Goal: Information Seeking & Learning: Check status

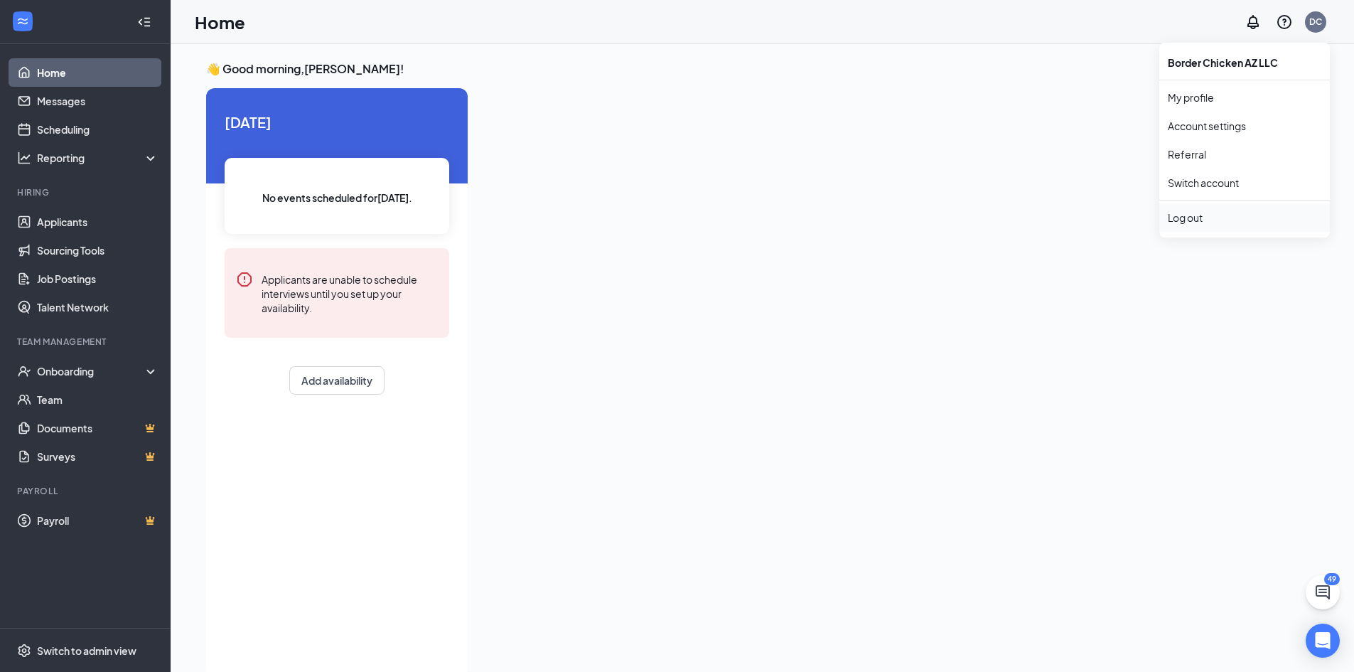
click at [1195, 219] on div "Log out" at bounding box center [1245, 217] width 154 height 14
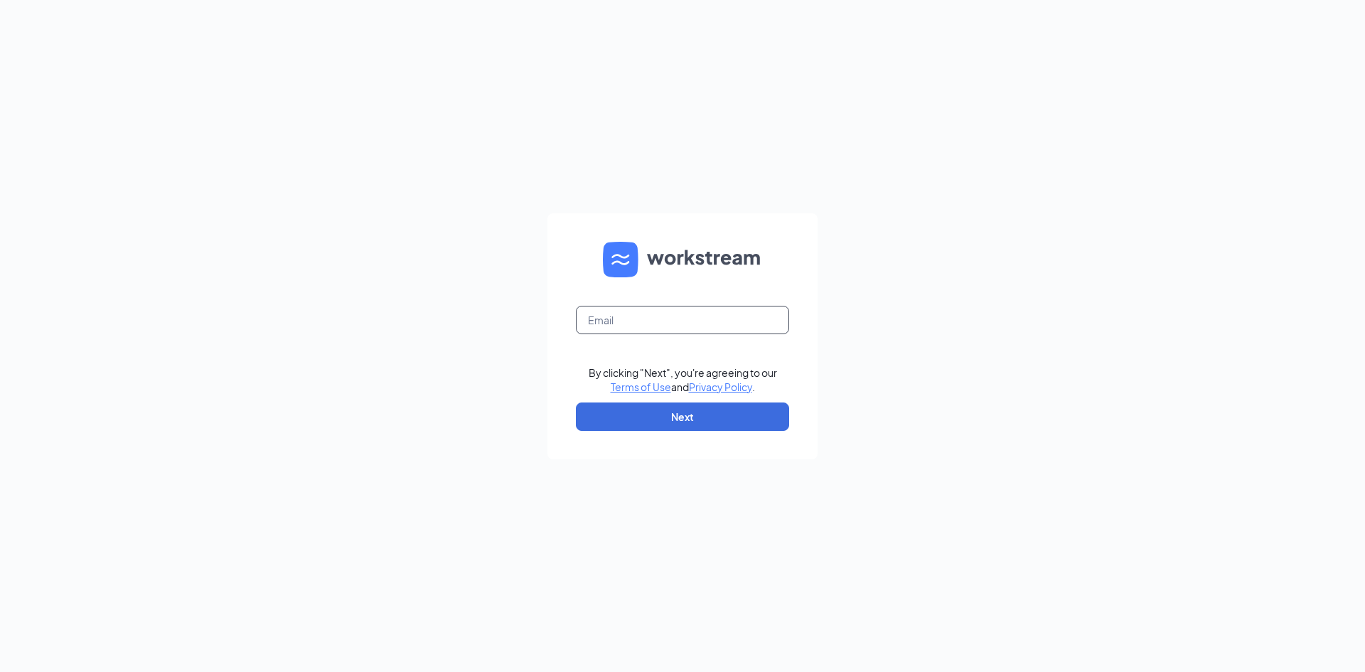
click at [642, 322] on input "text" at bounding box center [682, 320] width 213 height 28
click at [723, 313] on input "text" at bounding box center [682, 320] width 213 height 28
type input "dchandak@sparktax.com"
click at [667, 415] on button "Next" at bounding box center [682, 416] width 213 height 28
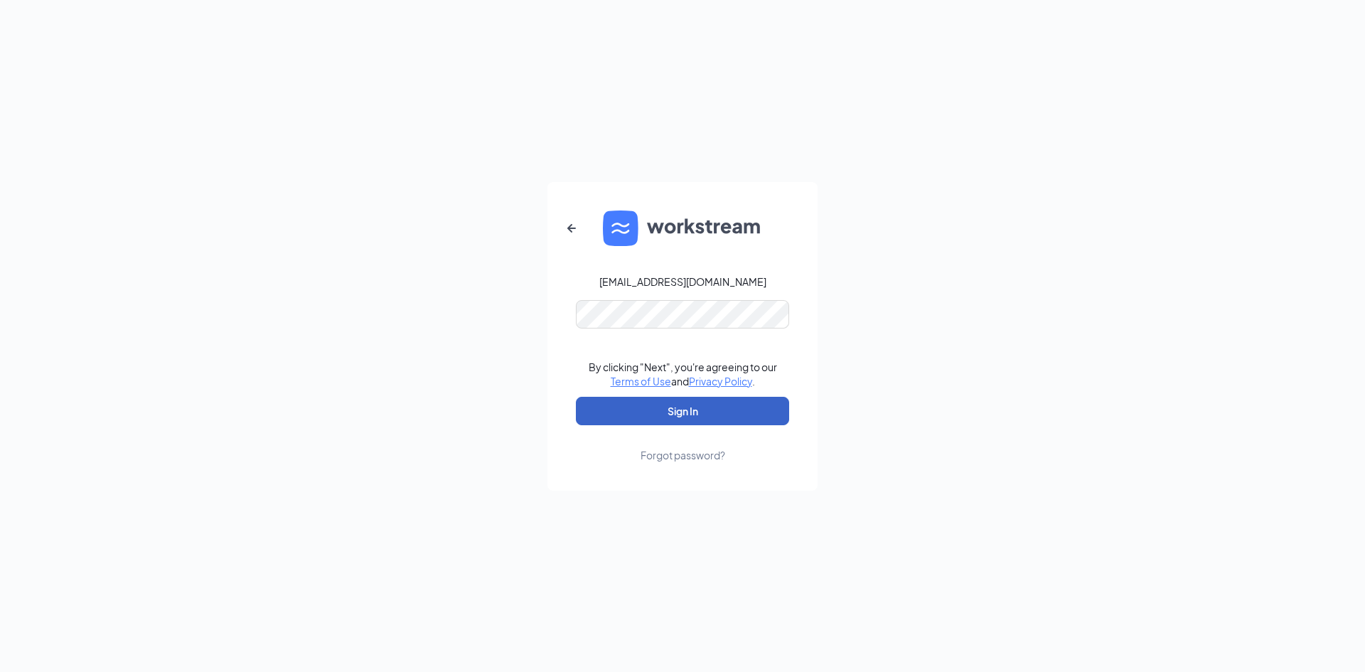
click at [676, 410] on button "Sign In" at bounding box center [682, 411] width 213 height 28
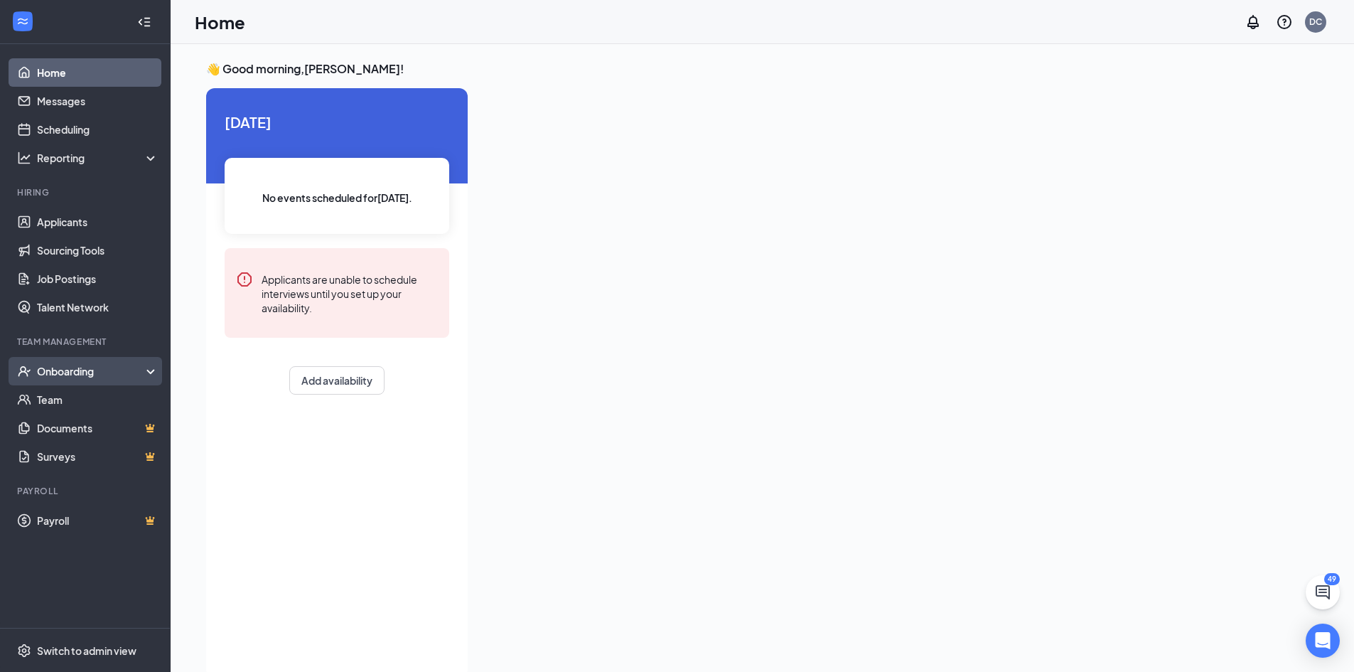
click at [140, 374] on div "Onboarding" at bounding box center [91, 371] width 109 height 14
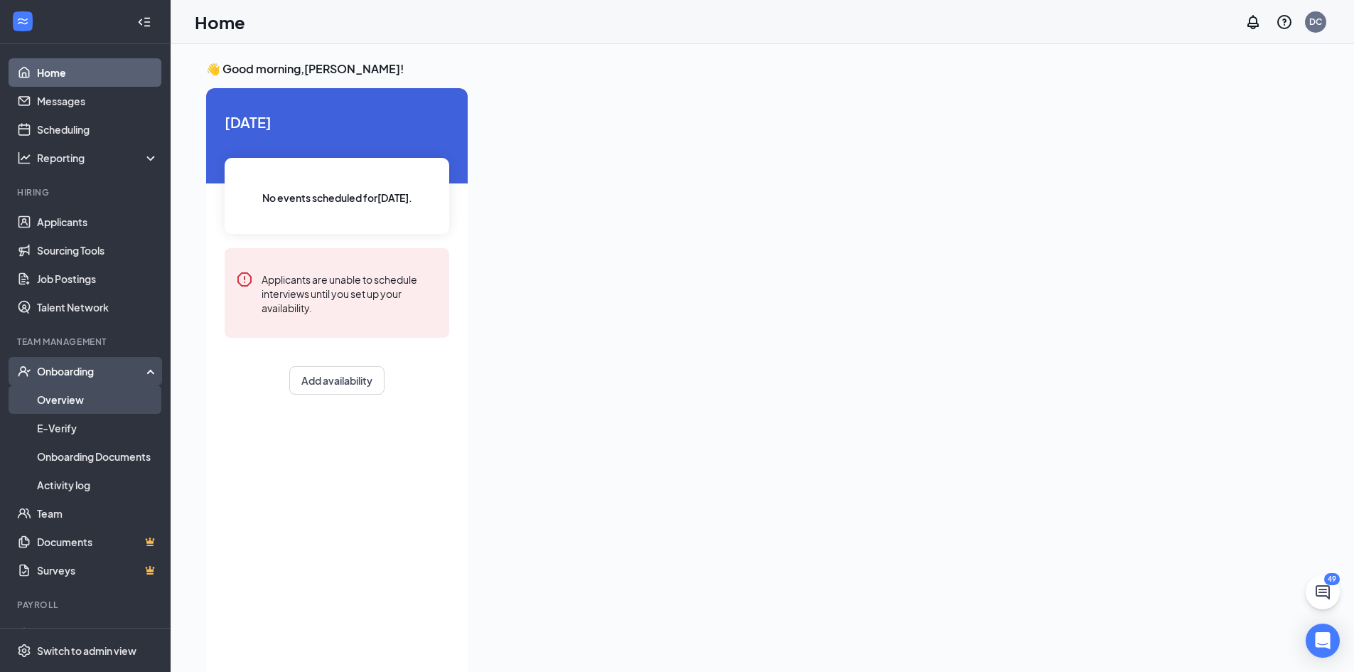
click at [59, 399] on link "Overview" at bounding box center [98, 399] width 122 height 28
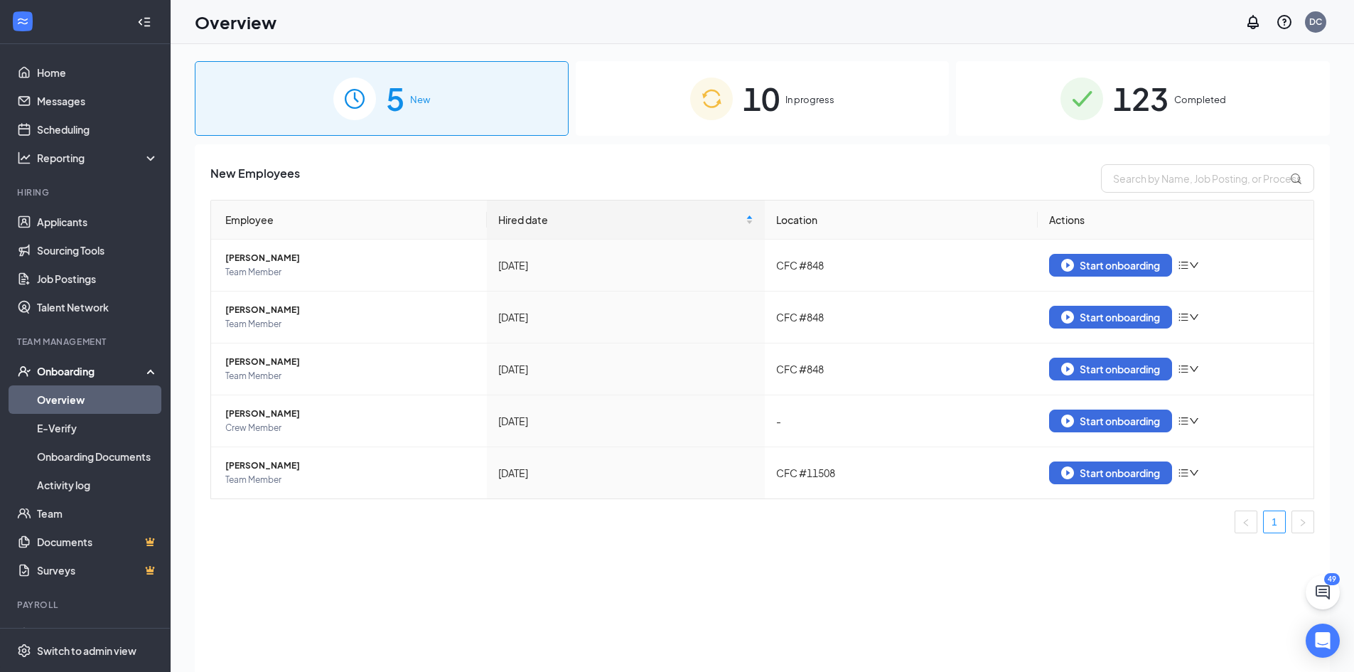
click at [1219, 97] on span "Completed" at bounding box center [1200, 99] width 52 height 14
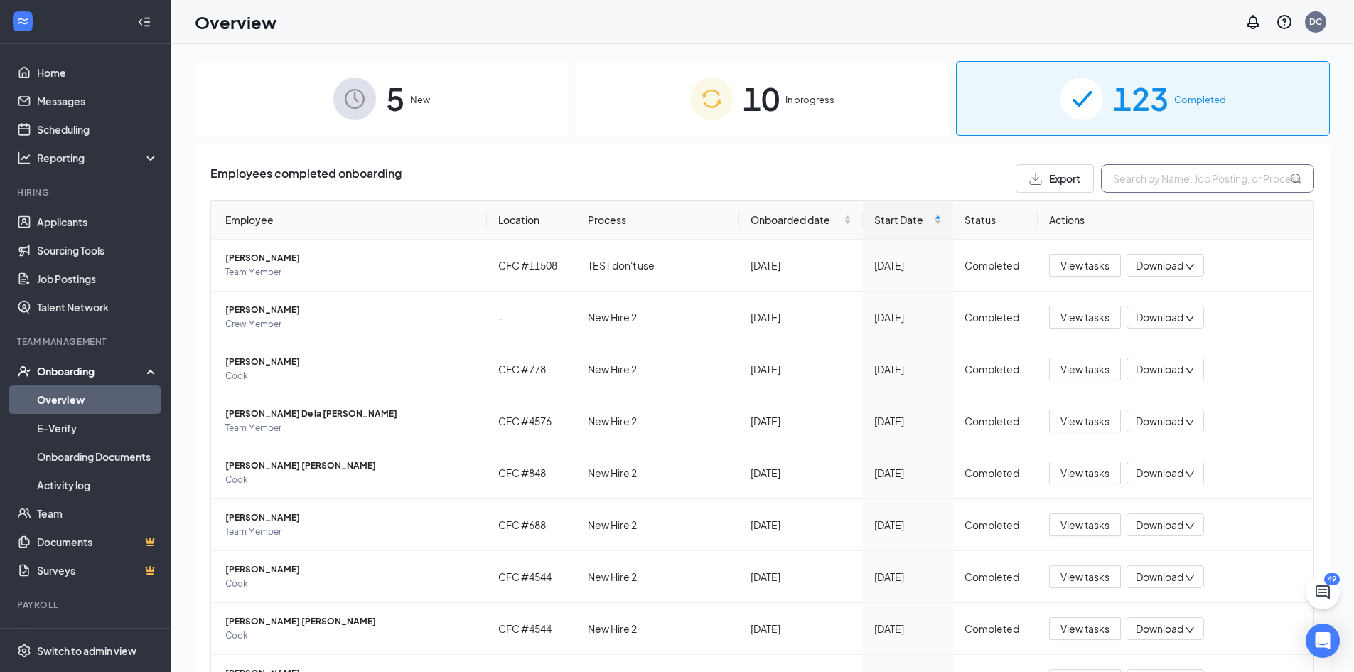
click at [1174, 176] on input "text" at bounding box center [1207, 178] width 213 height 28
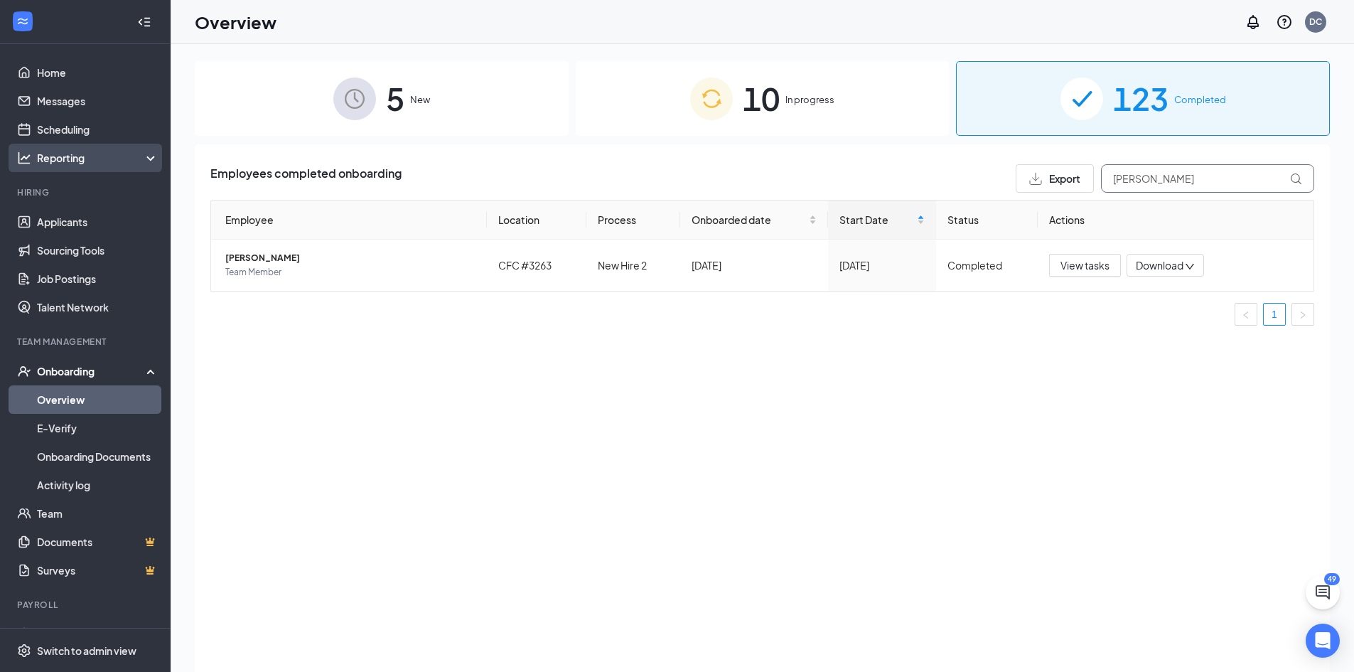
type input "Ramirez"
click at [136, 154] on div "Reporting" at bounding box center [98, 158] width 122 height 14
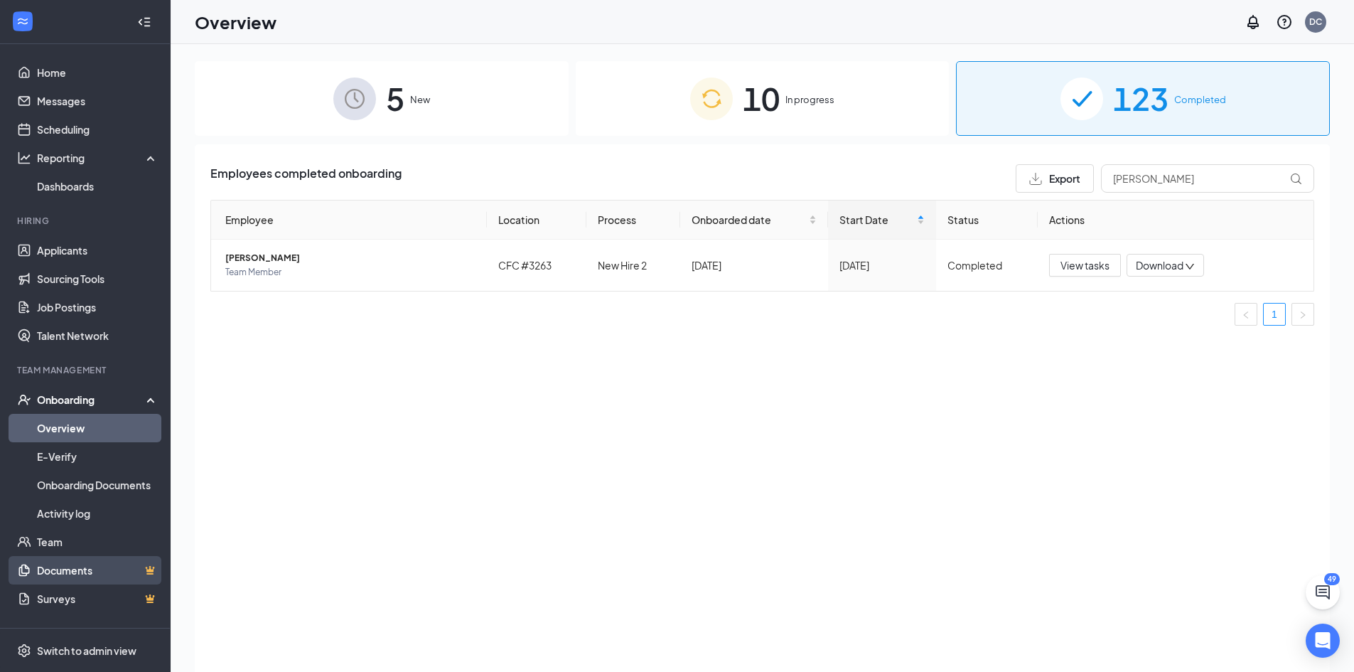
scroll to position [55, 0]
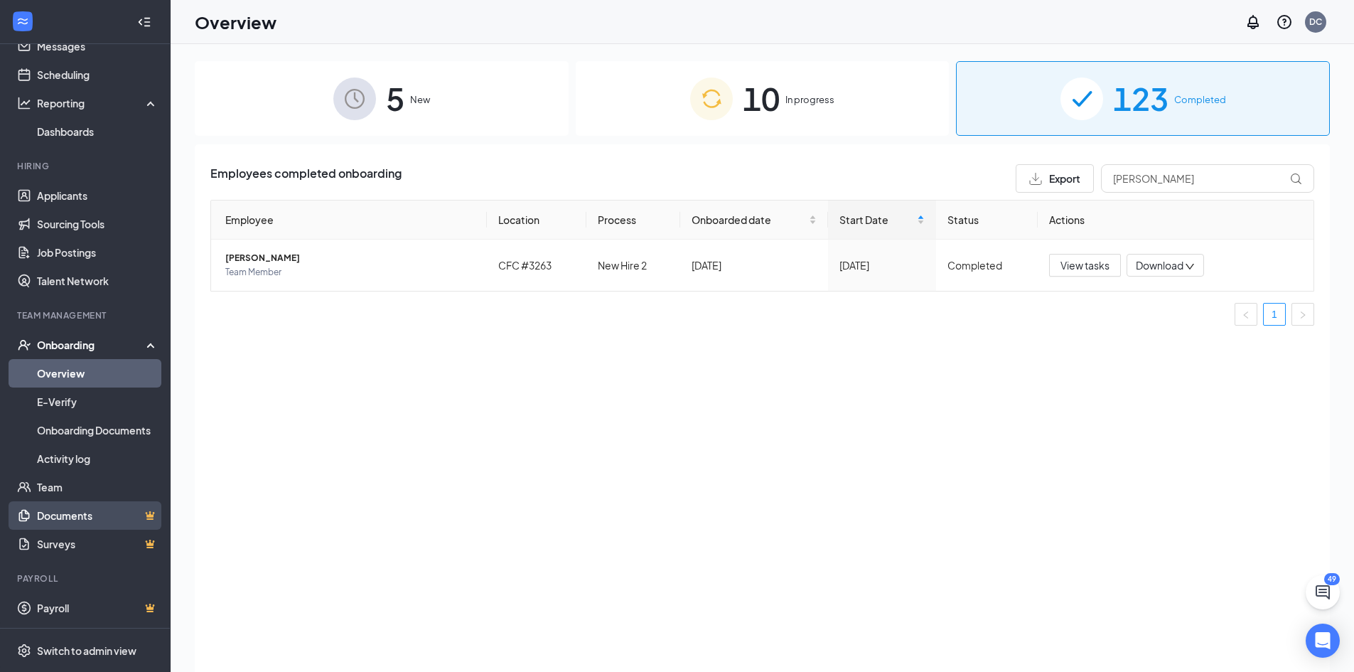
click at [78, 515] on link "Documents" at bounding box center [98, 515] width 122 height 28
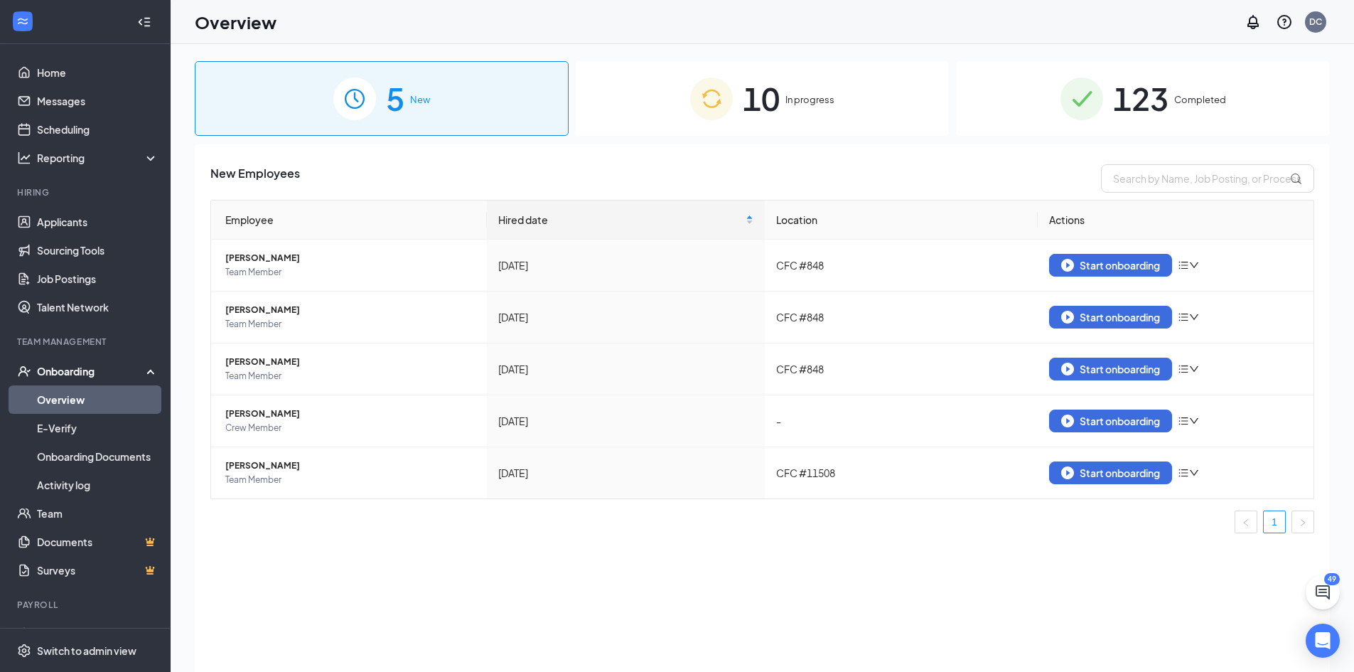
click at [791, 102] on span "In progress" at bounding box center [809, 99] width 49 height 14
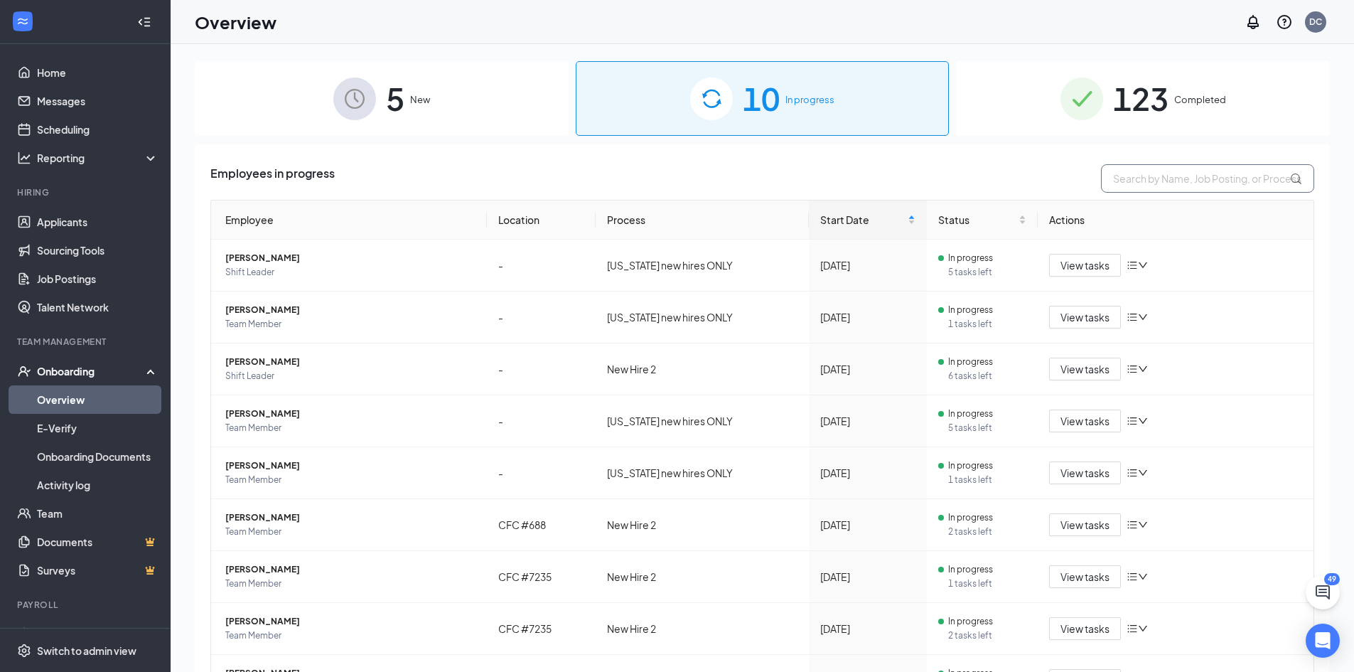
click at [1139, 179] on input "text" at bounding box center [1207, 178] width 213 height 28
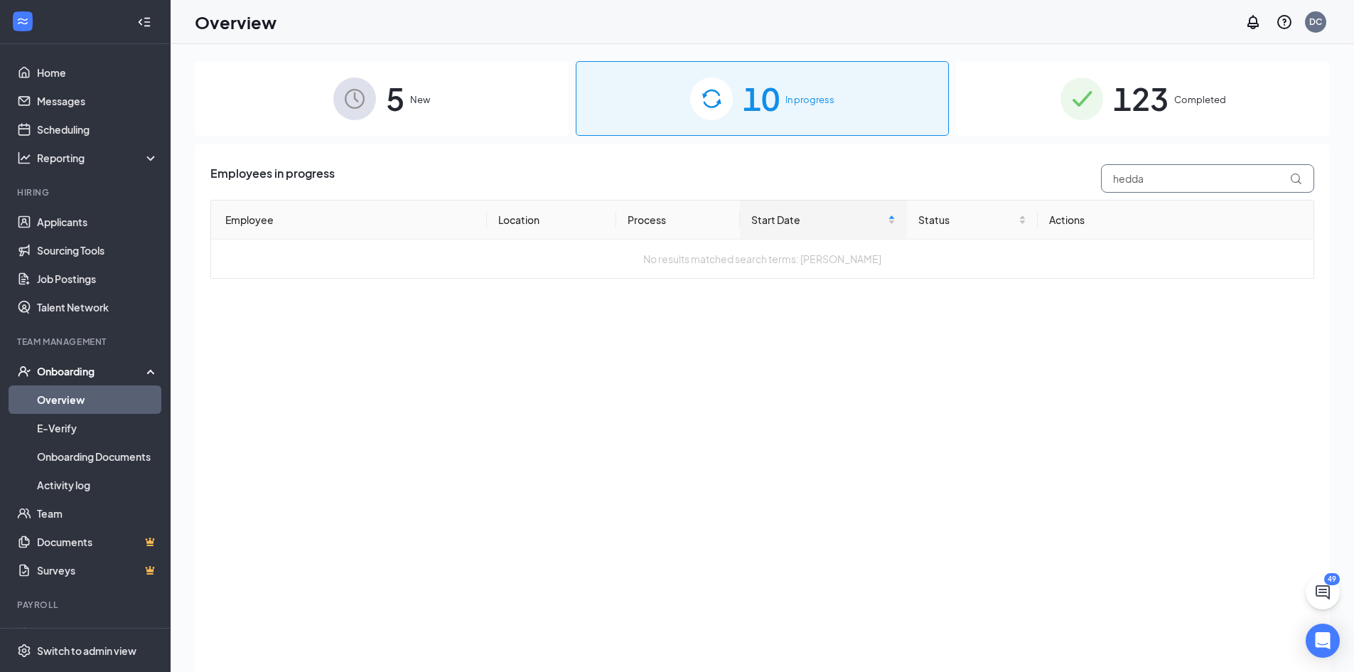
type input "hedda"
click at [1201, 102] on span "Completed" at bounding box center [1200, 99] width 52 height 14
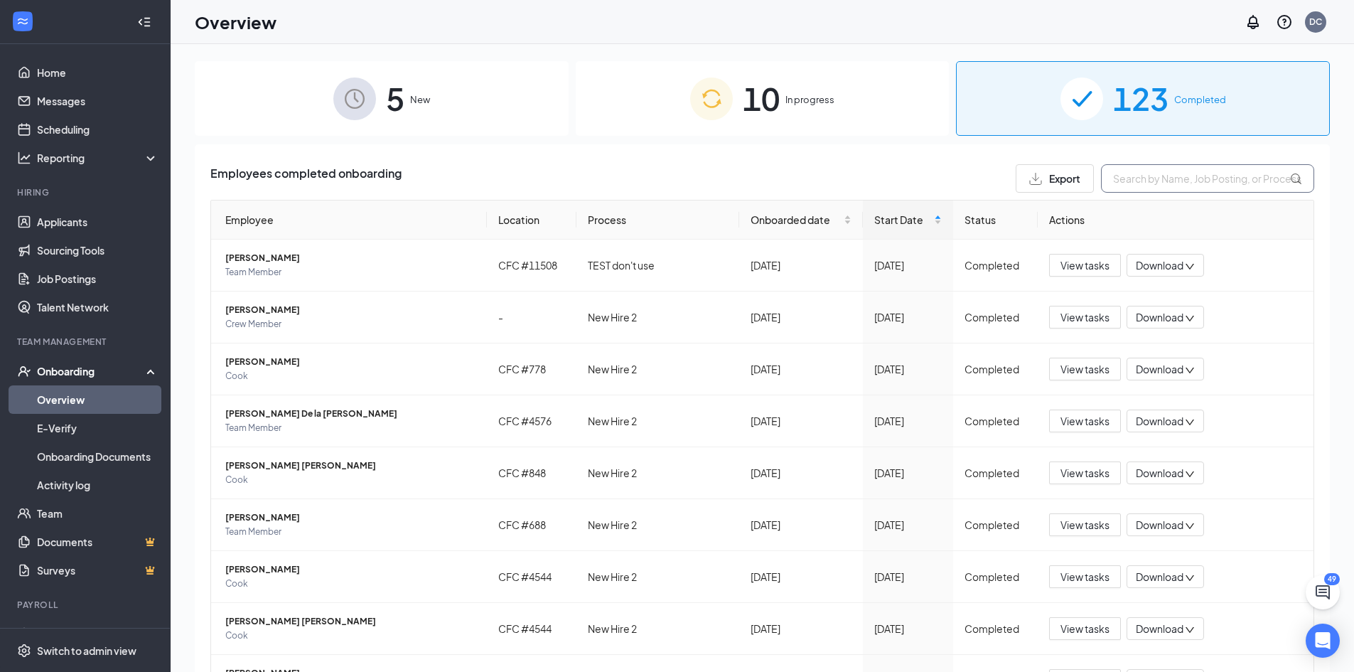
click at [1154, 185] on input "text" at bounding box center [1207, 178] width 213 height 28
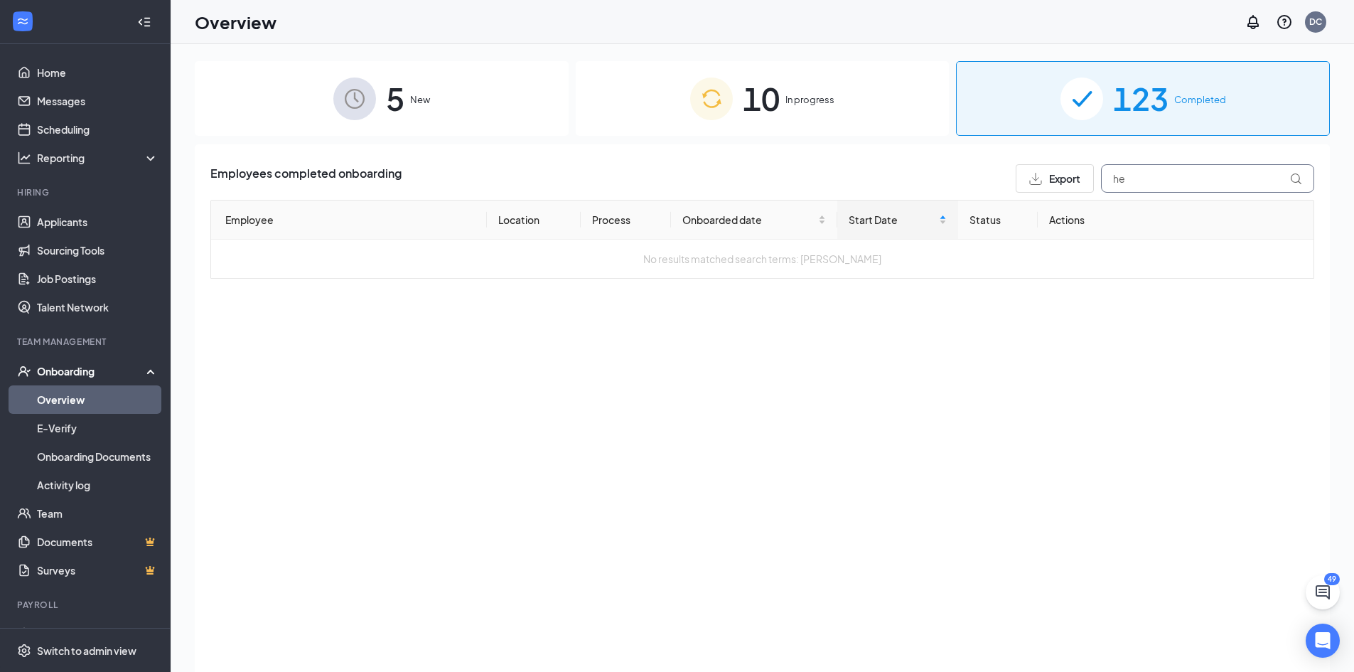
type input "h"
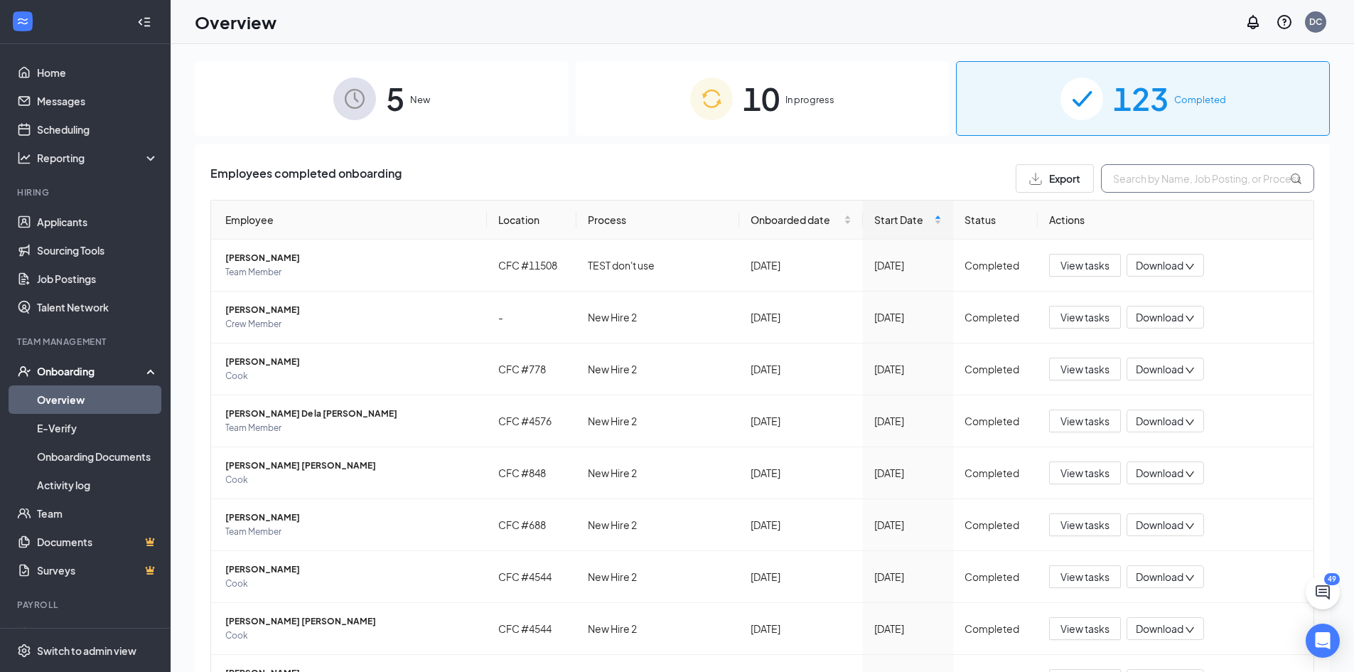
click at [1137, 173] on input "text" at bounding box center [1207, 178] width 213 height 28
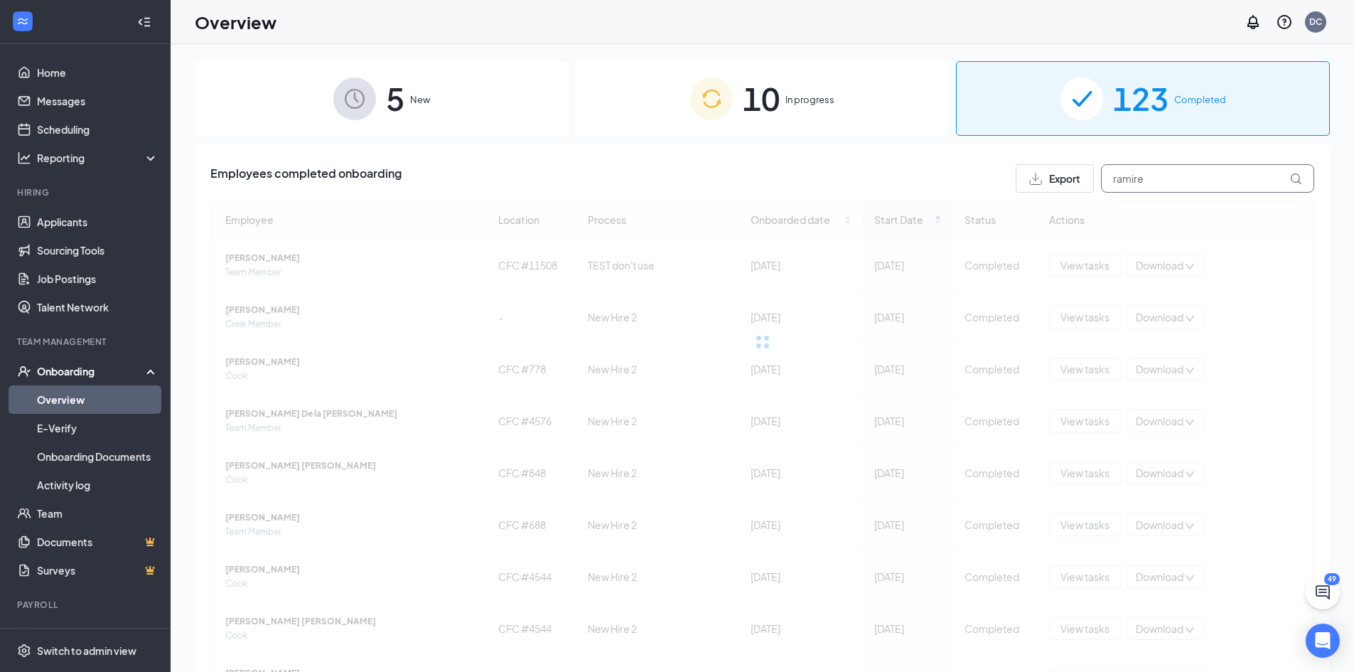
type input "ramirez"
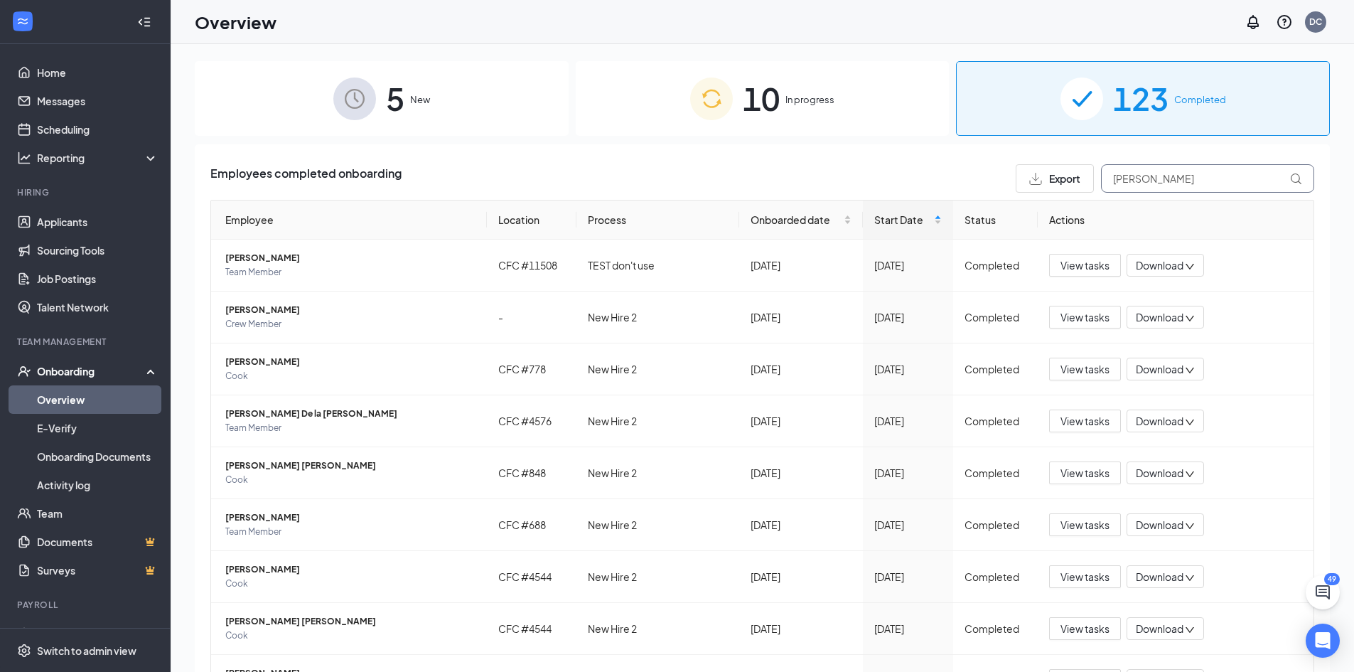
click at [1137, 173] on input "ramirez" at bounding box center [1207, 178] width 213 height 28
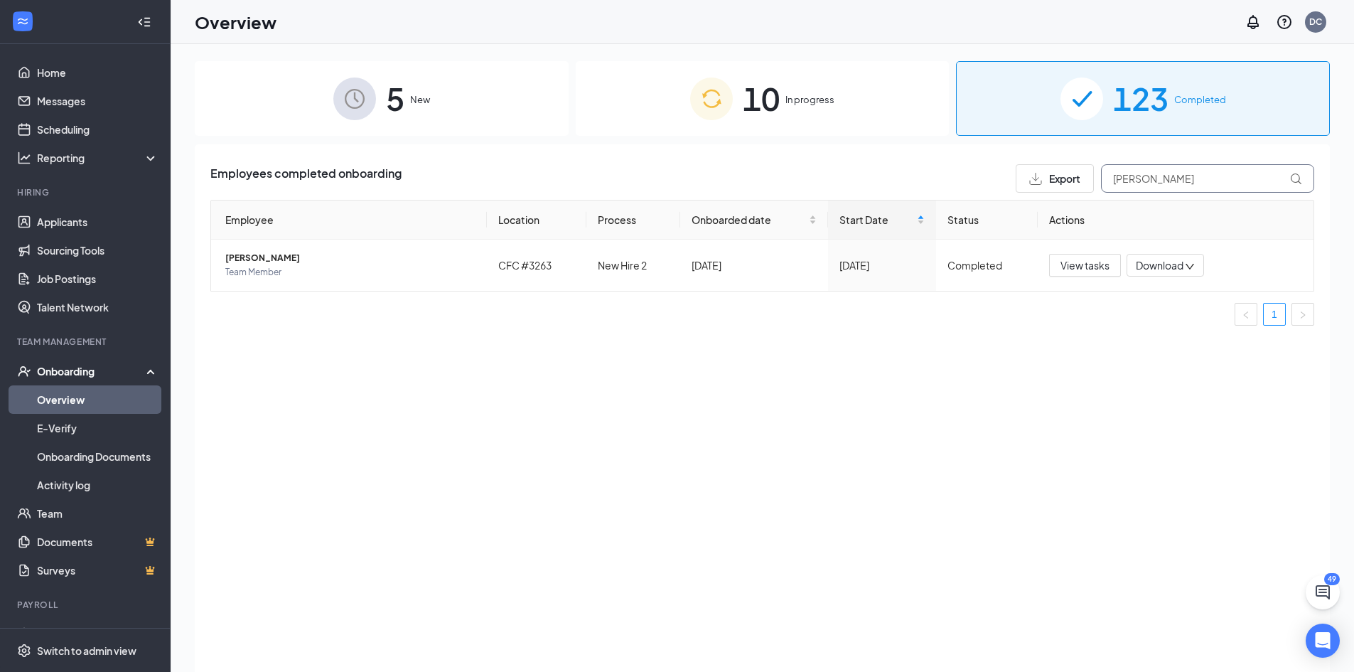
type input "ramirez"
click at [412, 90] on div "5 New" at bounding box center [382, 98] width 374 height 75
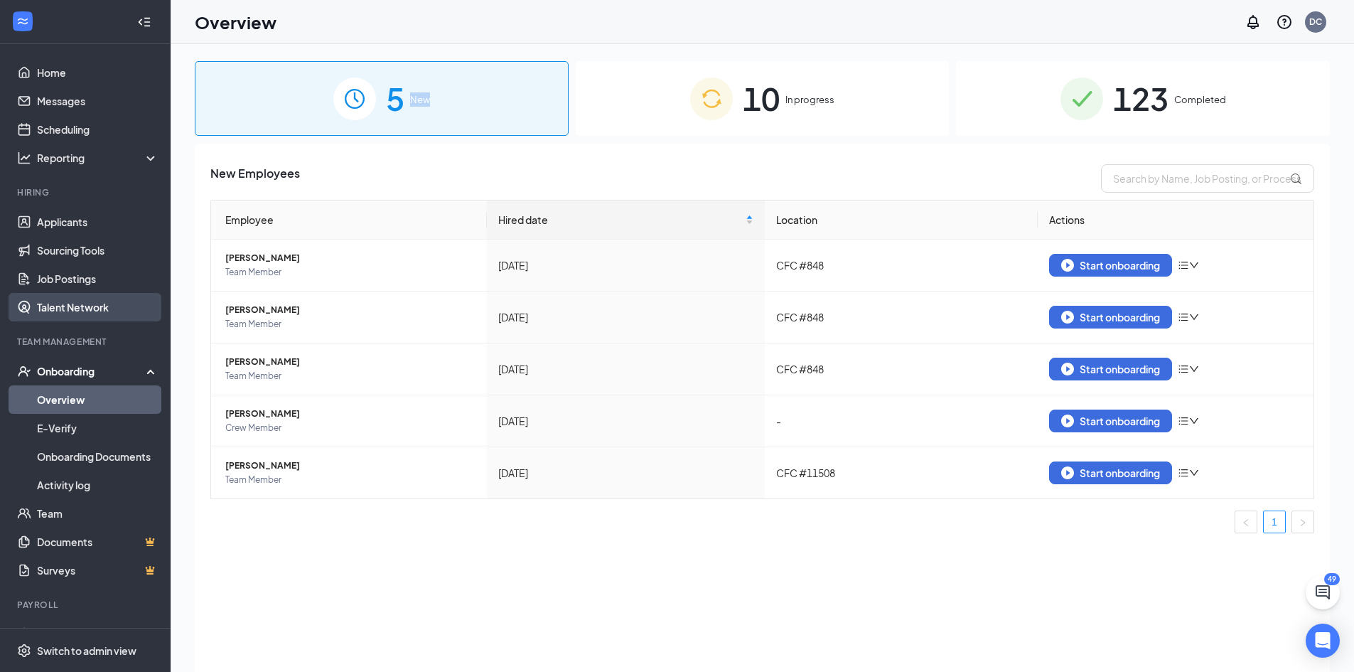
click at [95, 309] on link "Talent Network" at bounding box center [98, 307] width 122 height 28
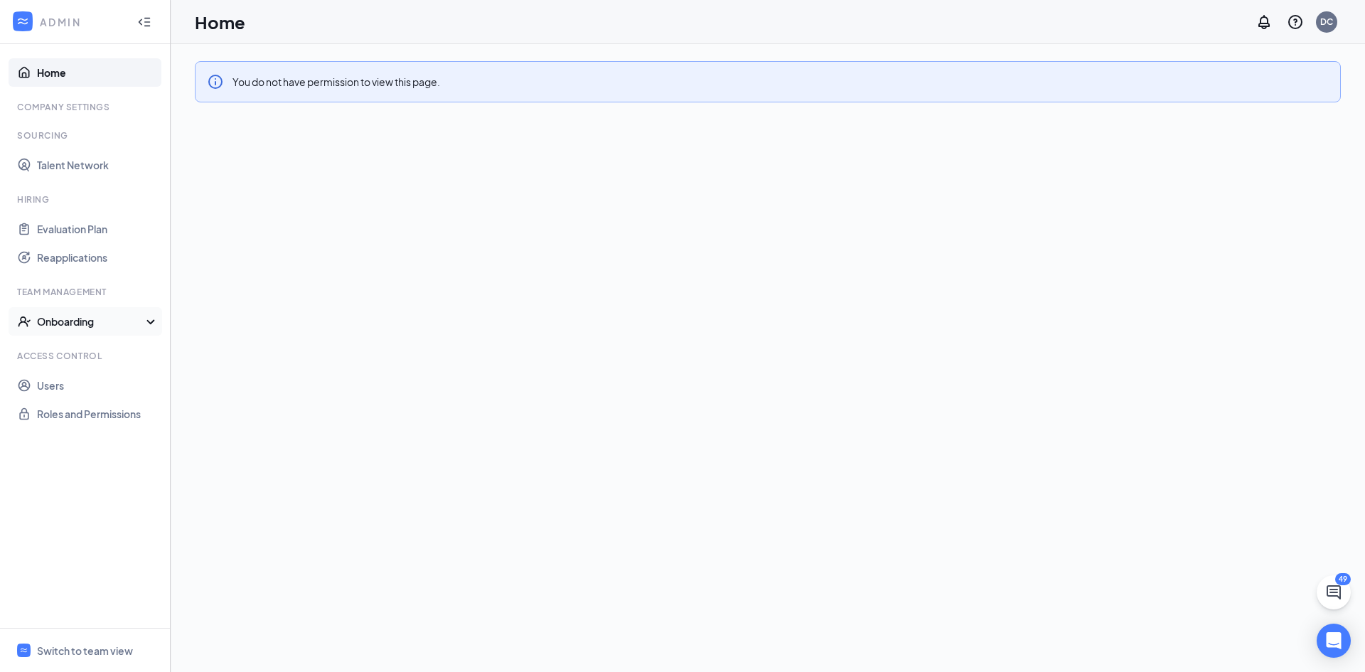
click at [85, 319] on div "Onboarding" at bounding box center [91, 321] width 109 height 14
click at [72, 348] on link "Onboarding Processes" at bounding box center [98, 349] width 122 height 28
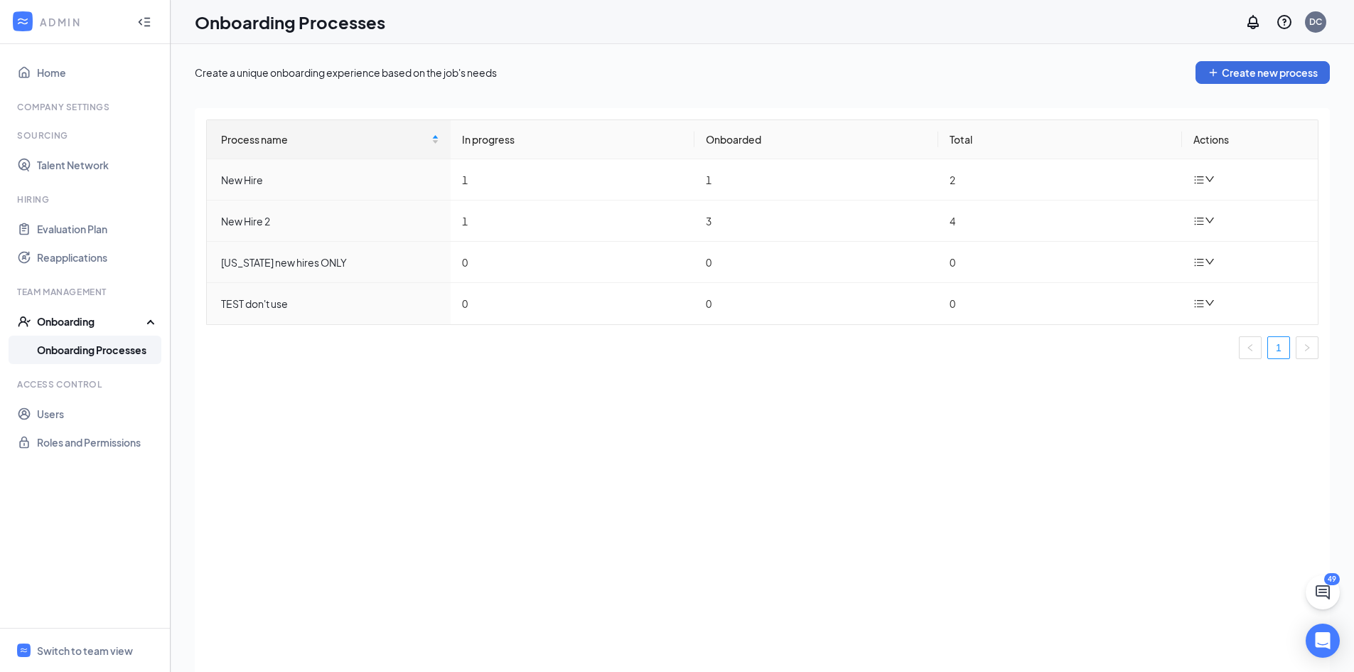
click at [56, 321] on div "Onboarding" at bounding box center [91, 321] width 109 height 14
click at [76, 650] on div "Switch to team view" at bounding box center [85, 650] width 96 height 14
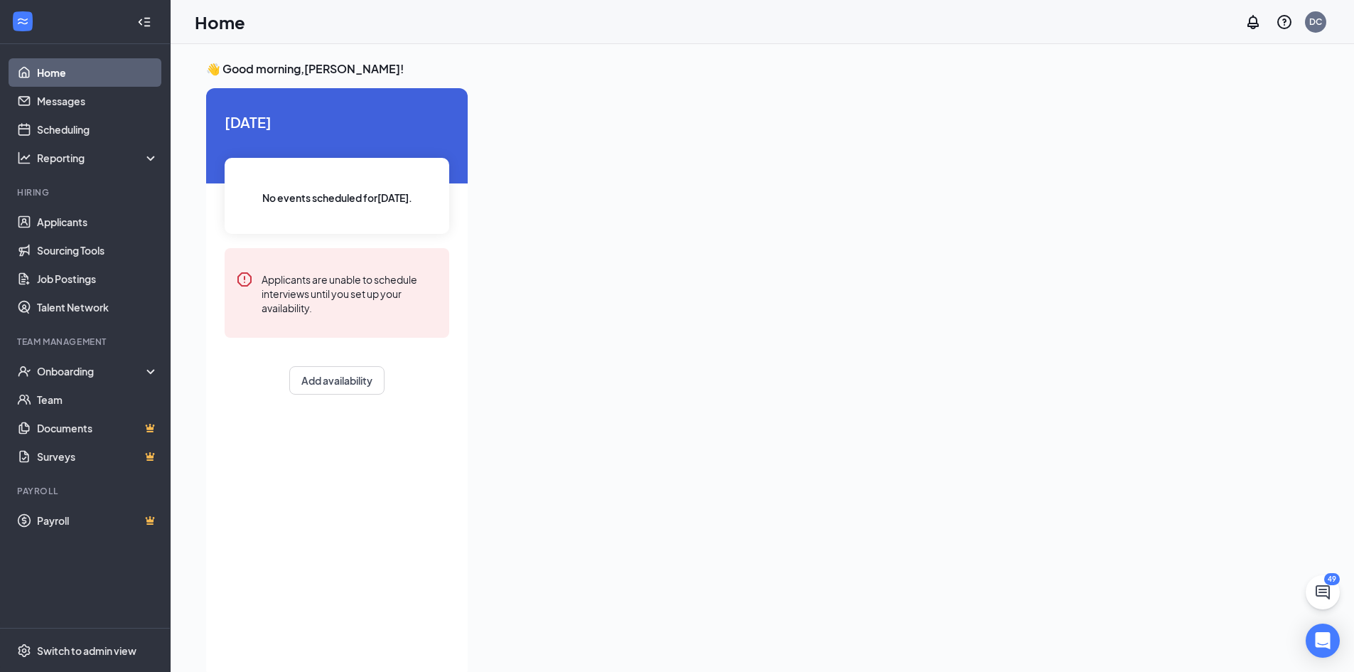
click at [63, 75] on link "Home" at bounding box center [98, 72] width 122 height 28
click at [60, 516] on link "Payroll" at bounding box center [98, 520] width 122 height 28
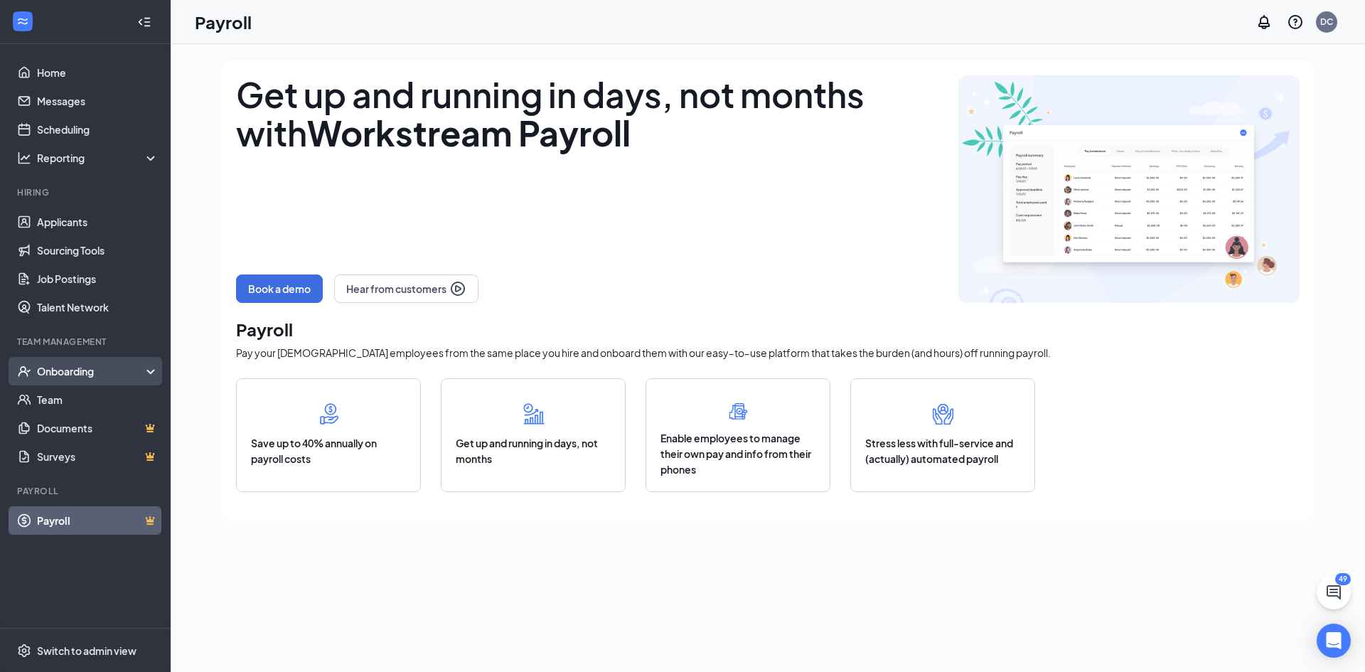
click at [141, 367] on div "Onboarding" at bounding box center [91, 371] width 109 height 14
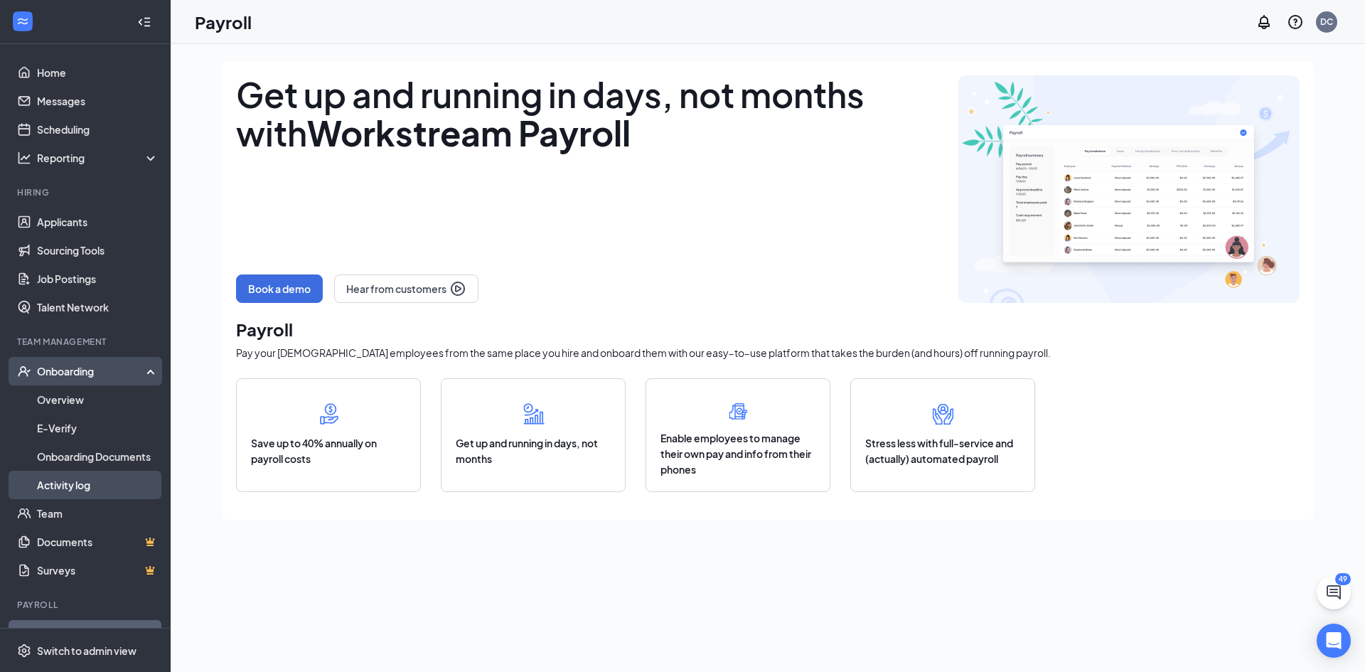
click at [48, 485] on link "Activity log" at bounding box center [98, 485] width 122 height 28
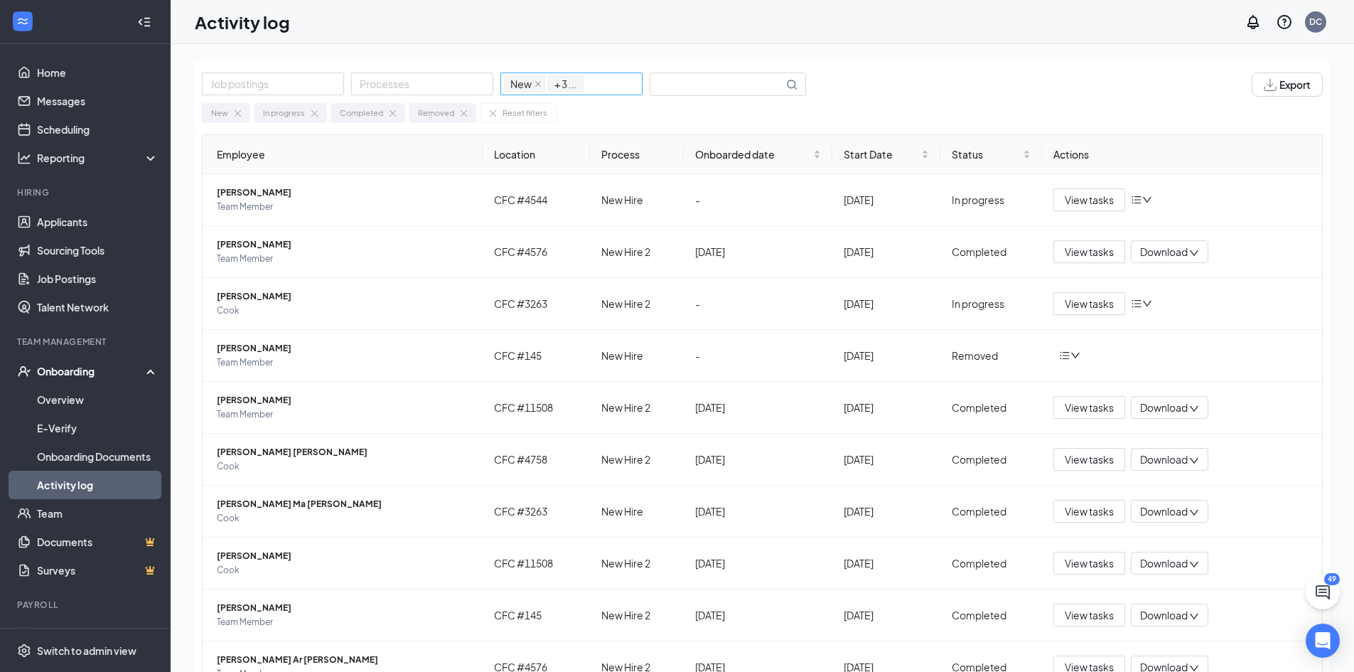
click at [563, 84] on span "+ 3 ..." at bounding box center [565, 84] width 23 height 16
click at [958, 66] on div "Job postings Processes New, In progress, Completed, Removed New In progress Com…" at bounding box center [762, 97] width 1135 height 73
click at [700, 80] on input "text" at bounding box center [716, 84] width 133 height 22
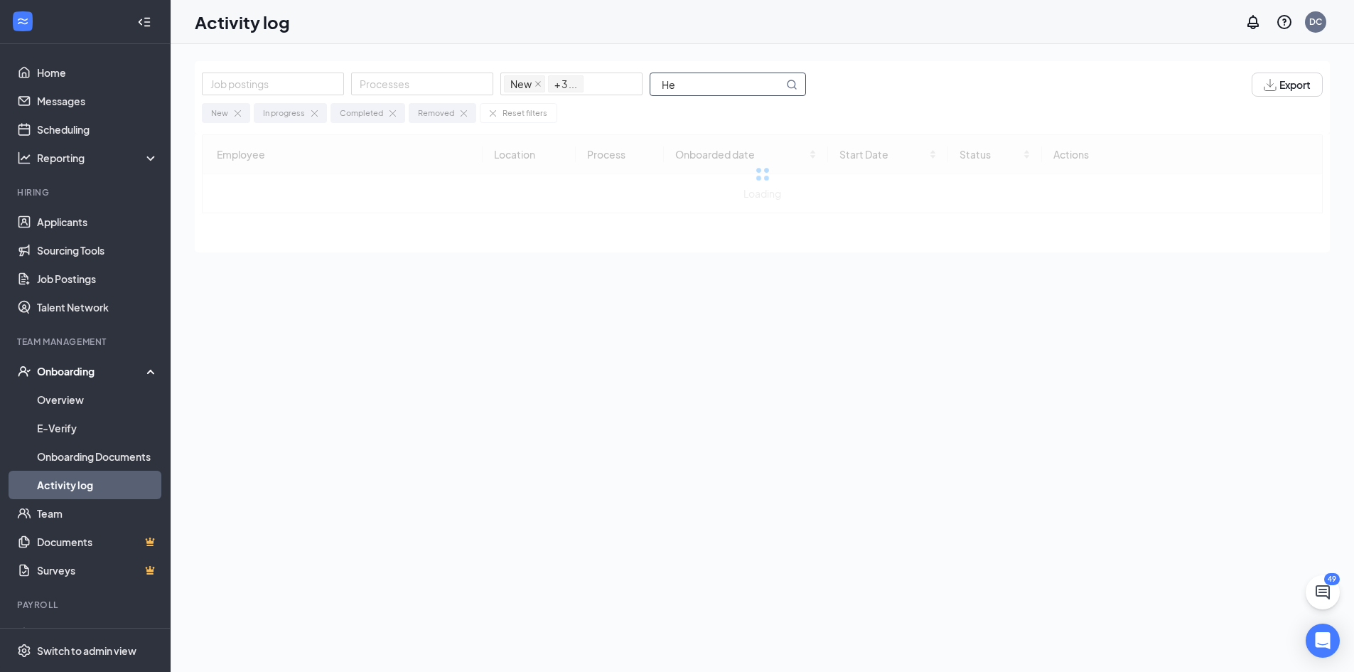
type input "H"
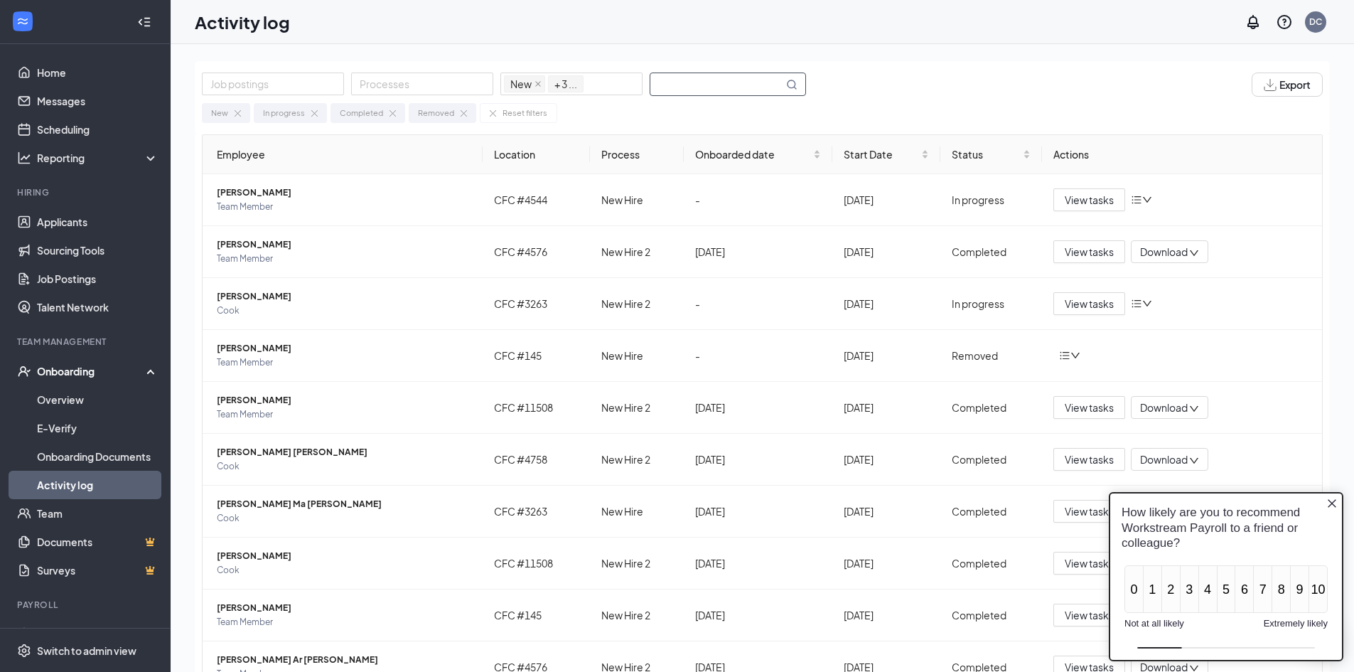
click at [237, 114] on img at bounding box center [238, 113] width 6 height 6
click at [260, 112] on img at bounding box center [262, 113] width 6 height 6
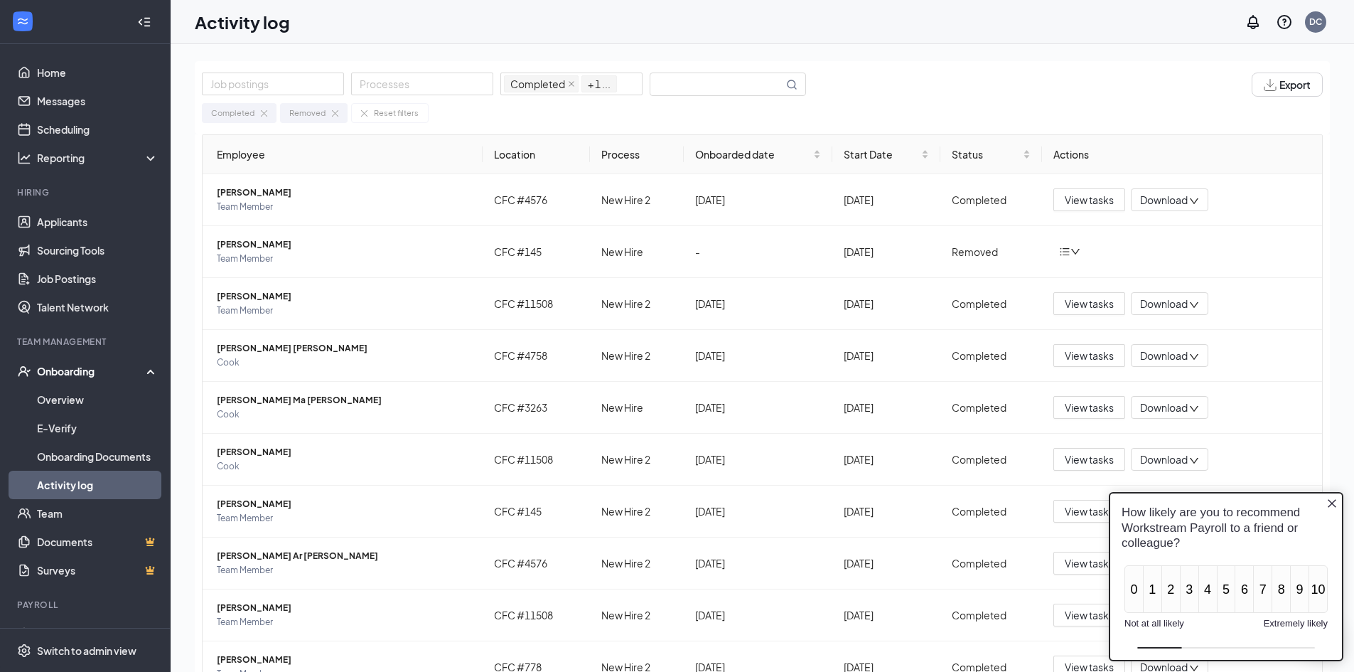
click at [262, 112] on img at bounding box center [264, 113] width 6 height 6
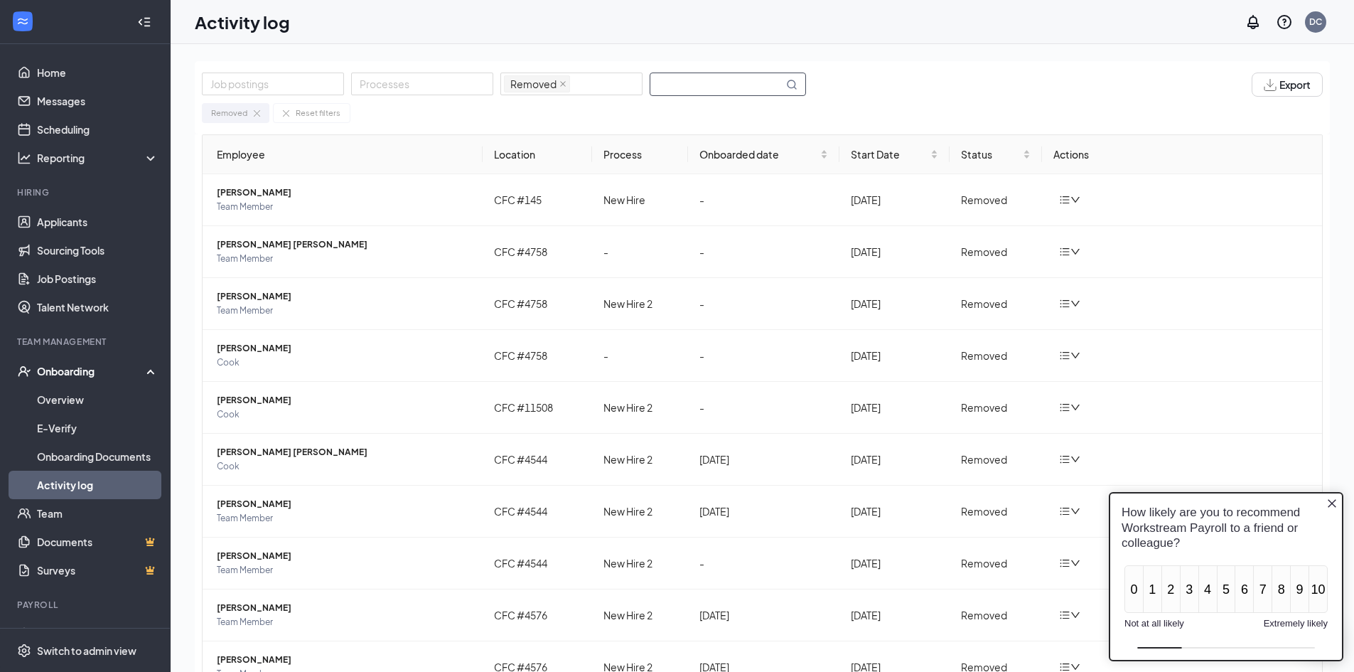
click at [694, 82] on input "text" at bounding box center [716, 84] width 133 height 22
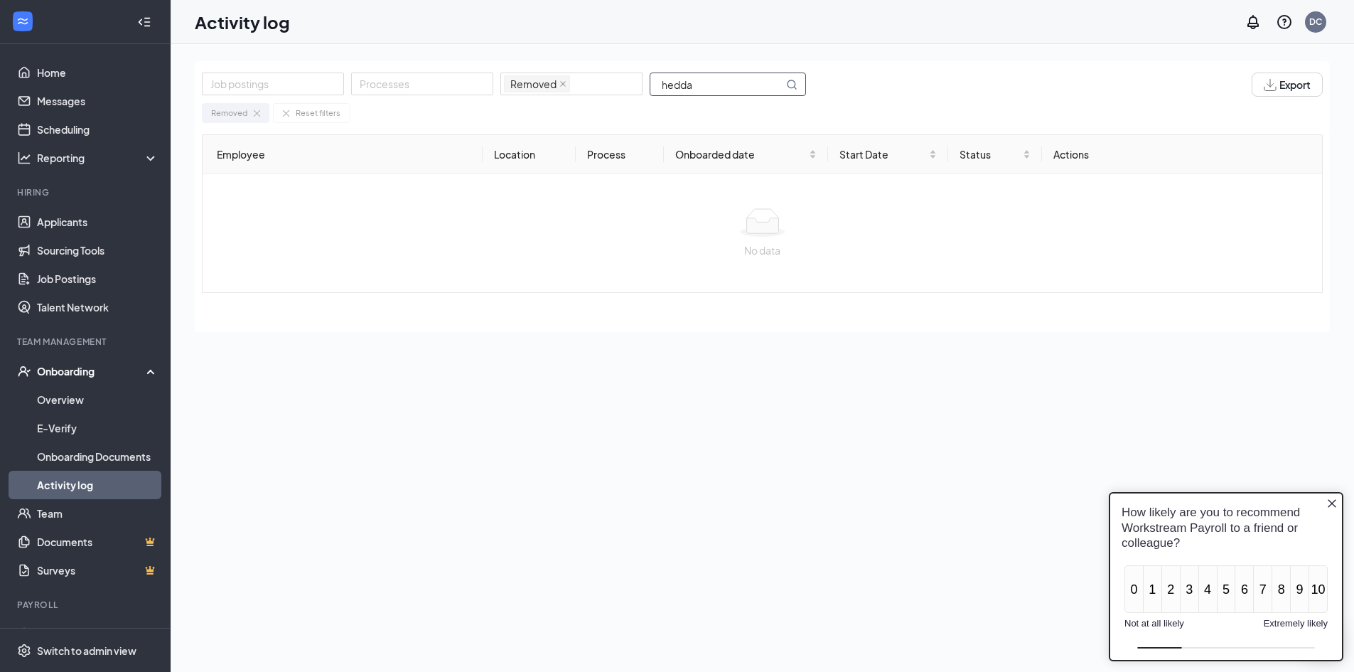
type input "hedda"
click at [60, 541] on link "Documents" at bounding box center [98, 541] width 122 height 28
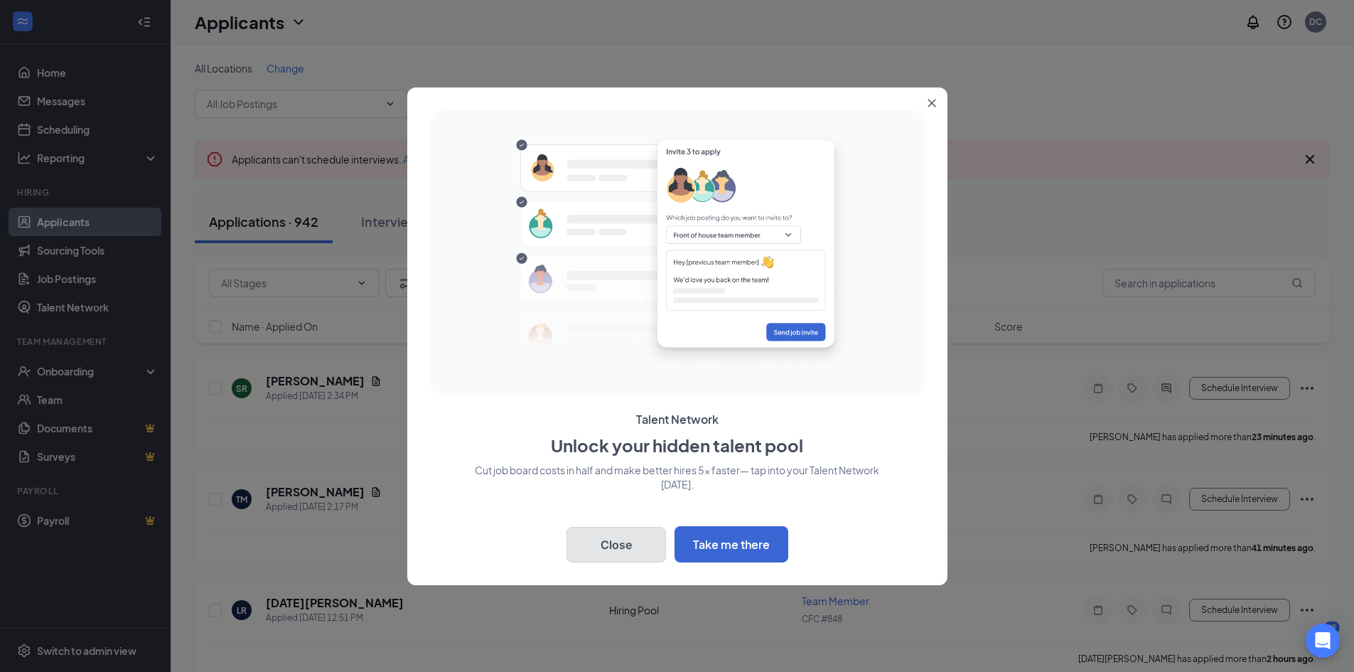
click at [613, 537] on button "Close" at bounding box center [616, 545] width 100 height 36
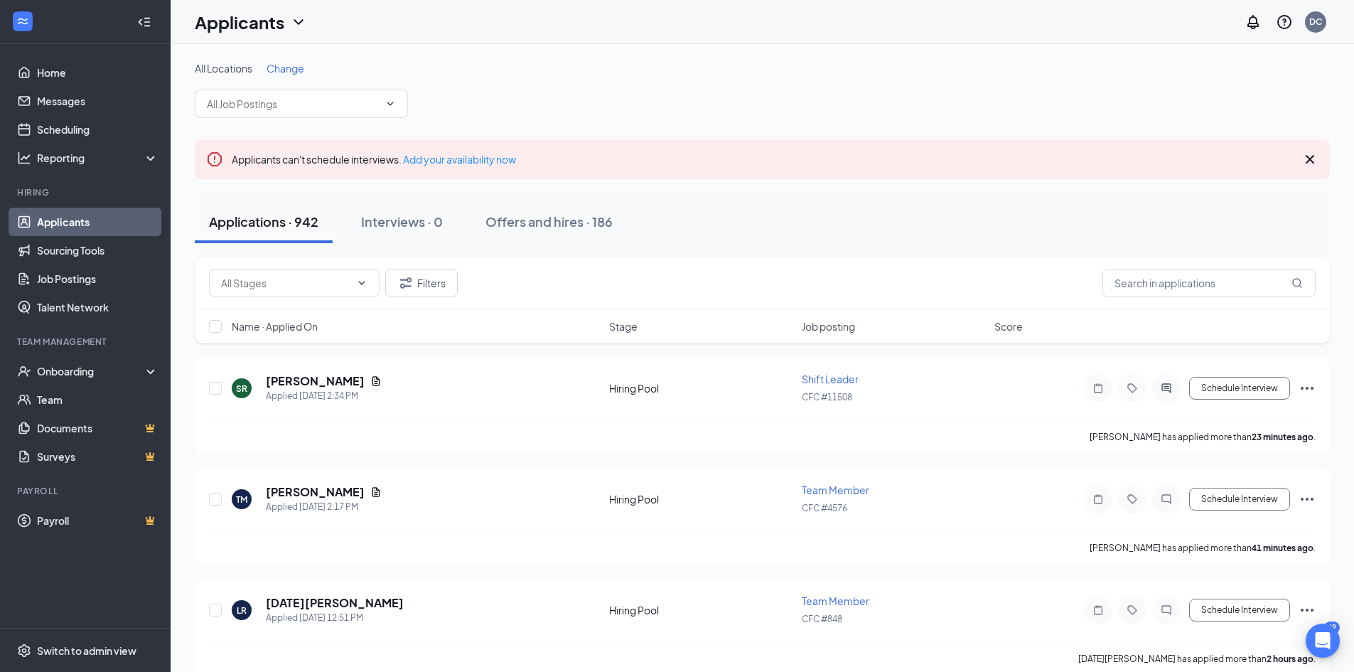
click at [1307, 160] on icon "Cross" at bounding box center [1309, 159] width 17 height 17
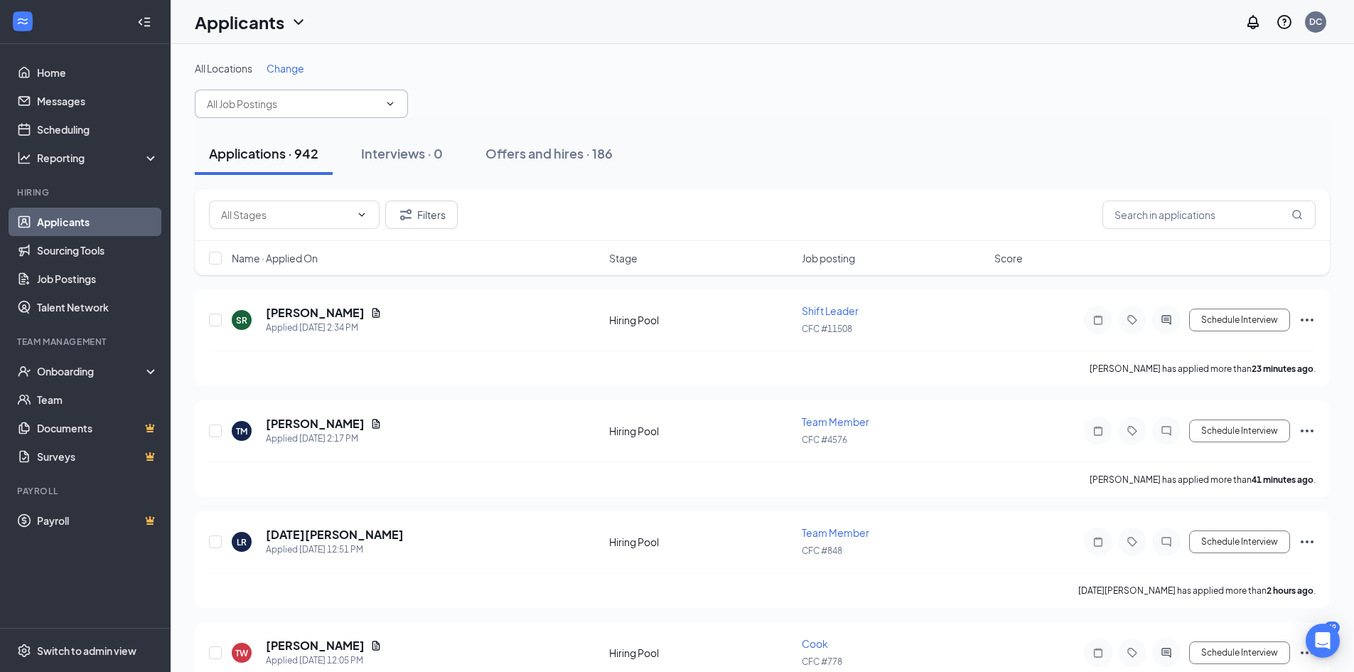
click at [291, 102] on input "text" at bounding box center [293, 104] width 172 height 16
click at [655, 118] on div "Applications · 942 Interviews · 0 Offers and hires · 186" at bounding box center [762, 153] width 1135 height 71
click at [1159, 223] on input "text" at bounding box center [1208, 214] width 213 height 28
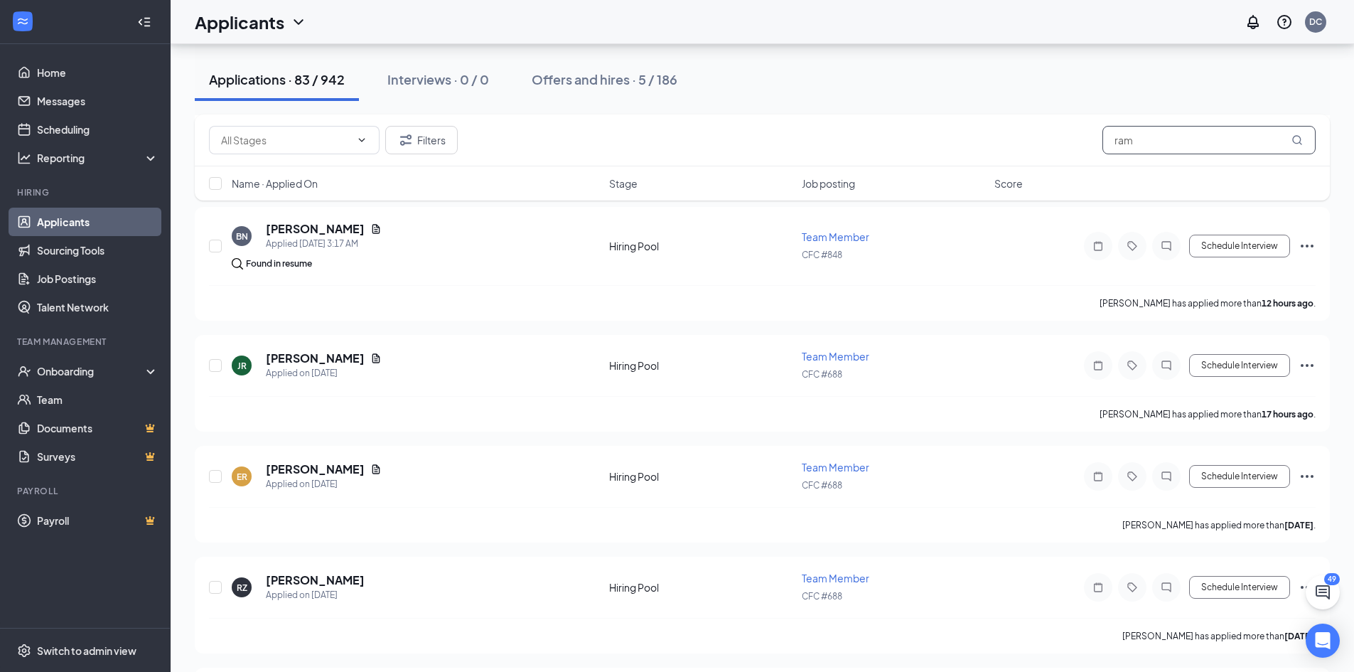
scroll to position [209, 0]
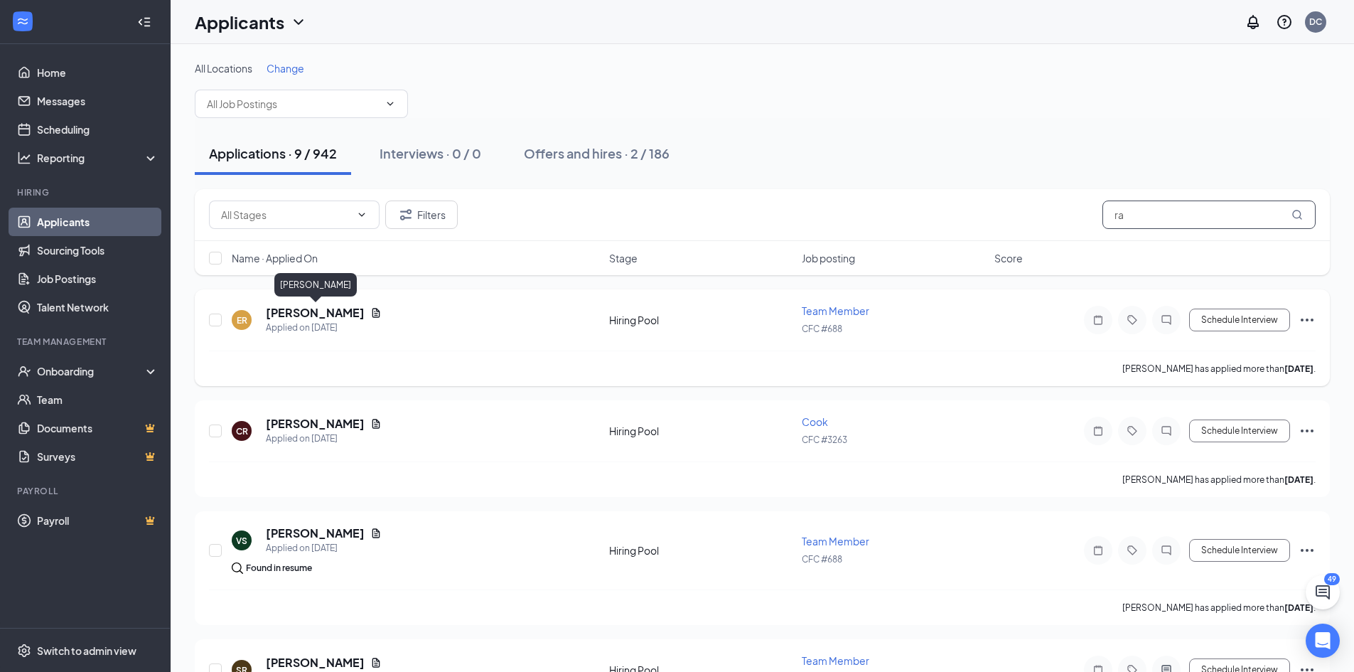
type input "r"
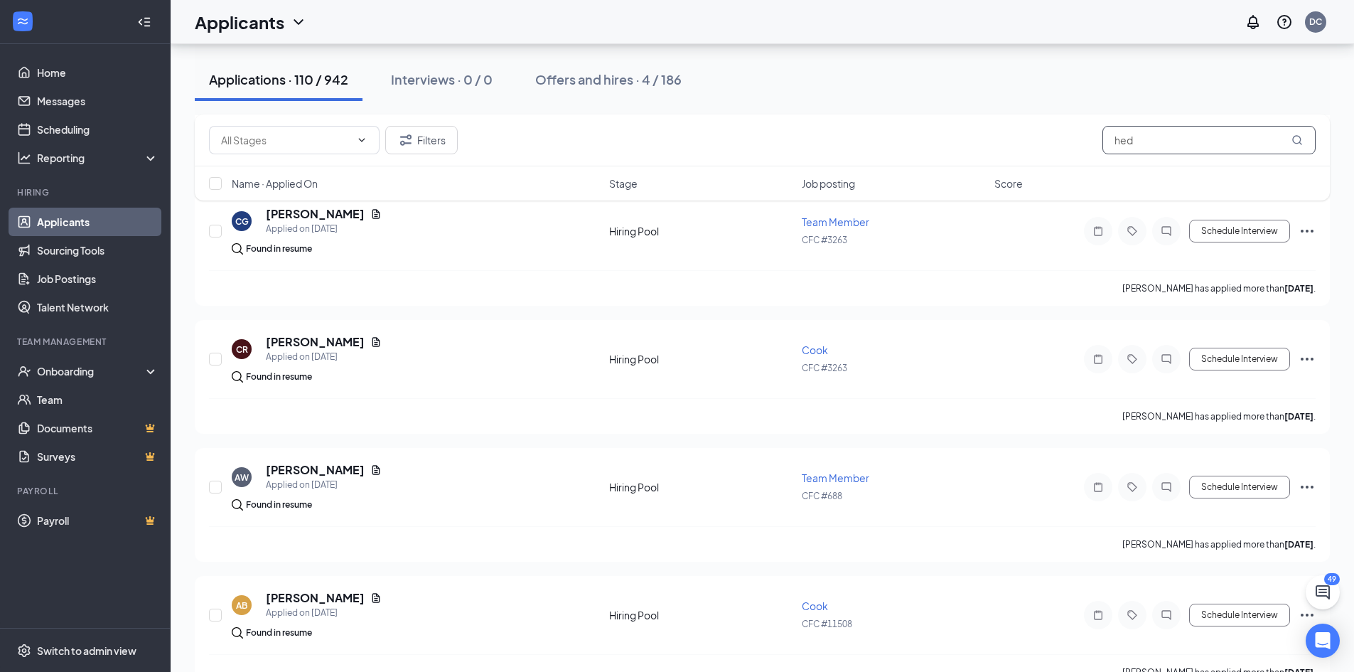
scroll to position [1878, 0]
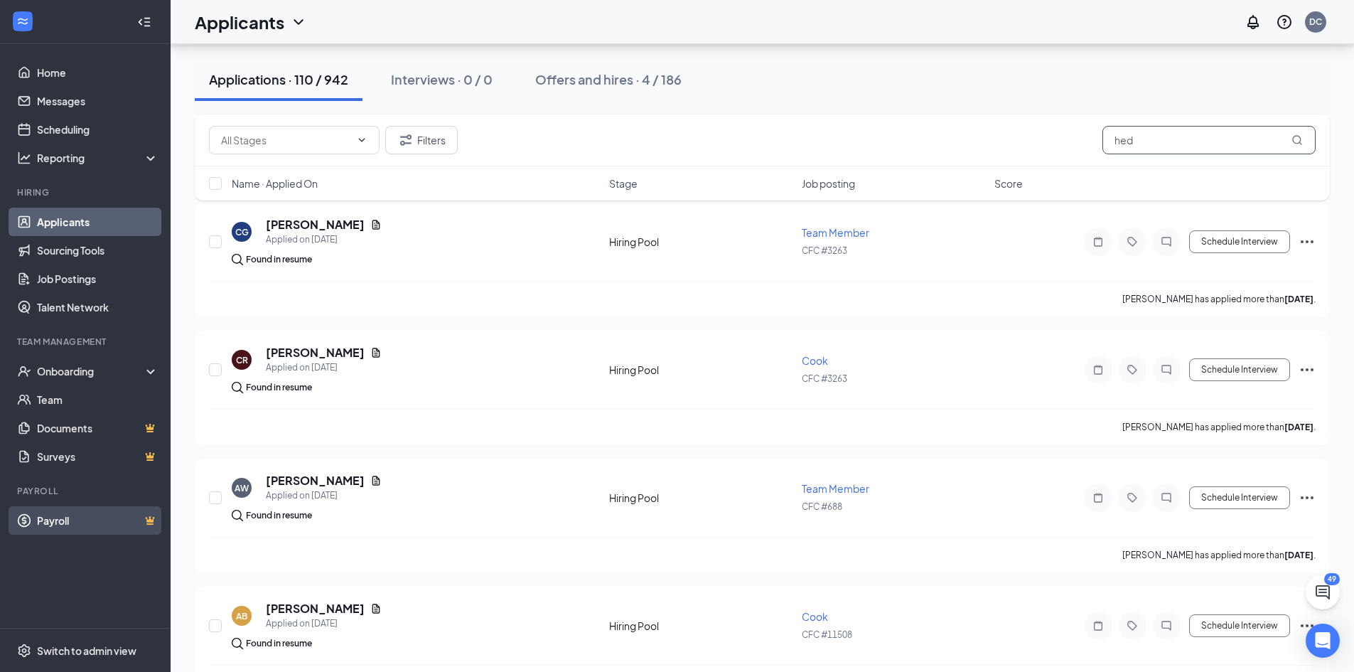
type input "hed"
click at [45, 522] on link "Payroll" at bounding box center [98, 520] width 122 height 28
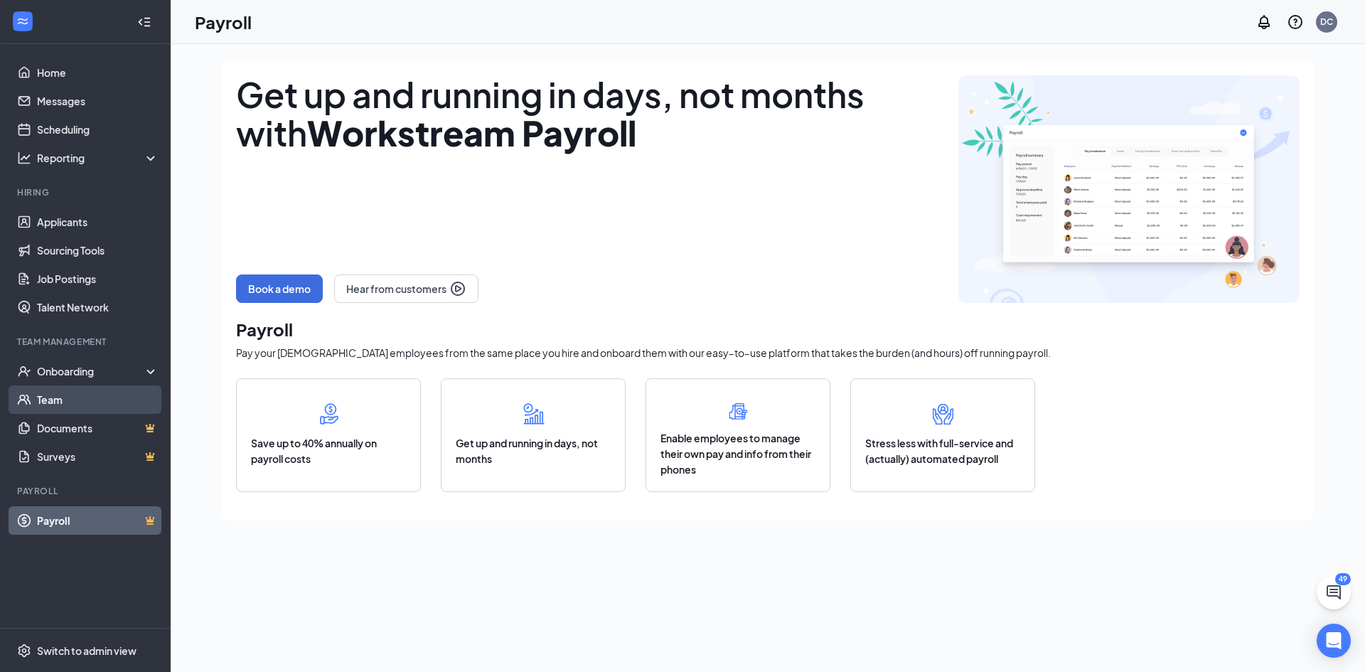
click at [81, 397] on link "Team" at bounding box center [98, 399] width 122 height 28
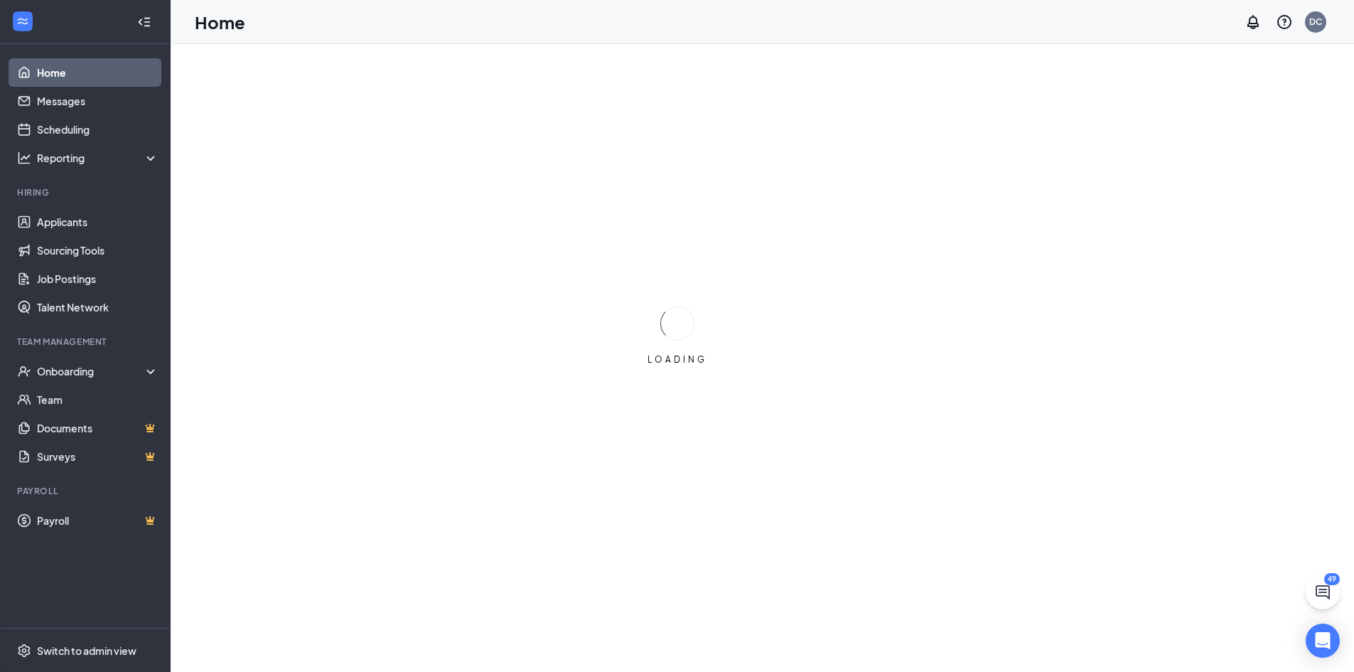
click at [141, 23] on icon "Collapse" at bounding box center [141, 21] width 4 height 6
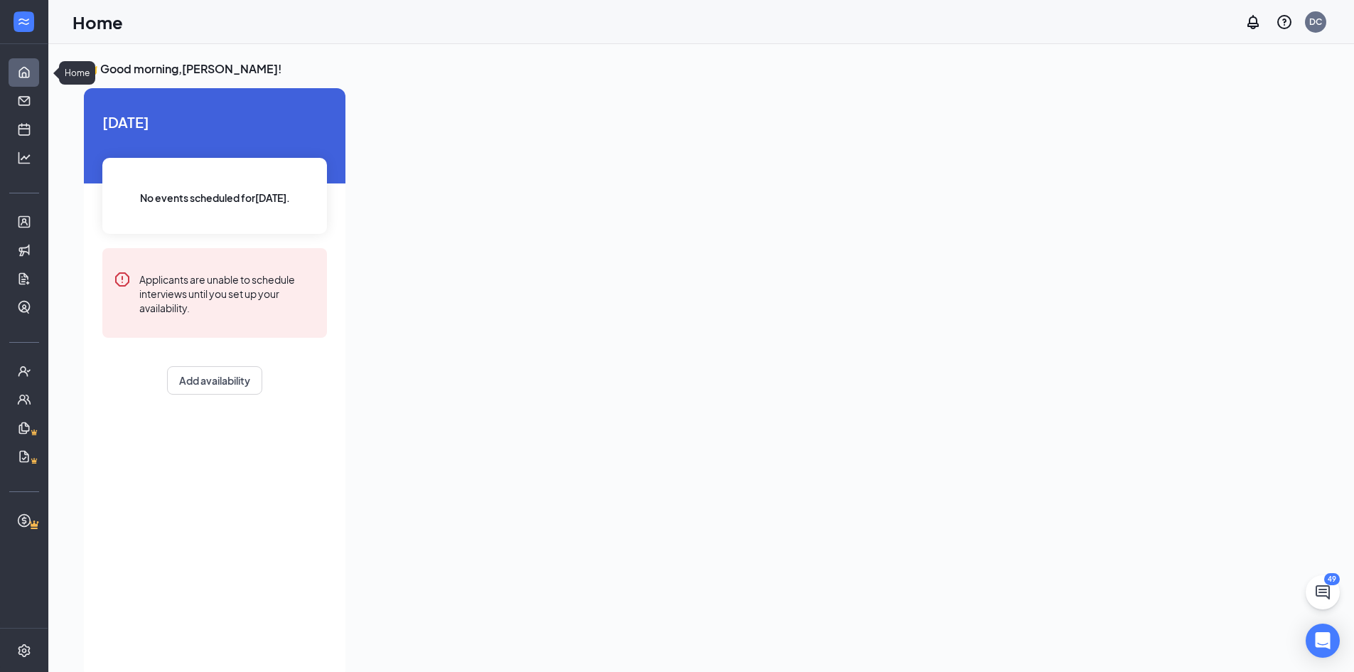
click at [37, 72] on link "Home" at bounding box center [44, 72] width 14 height 28
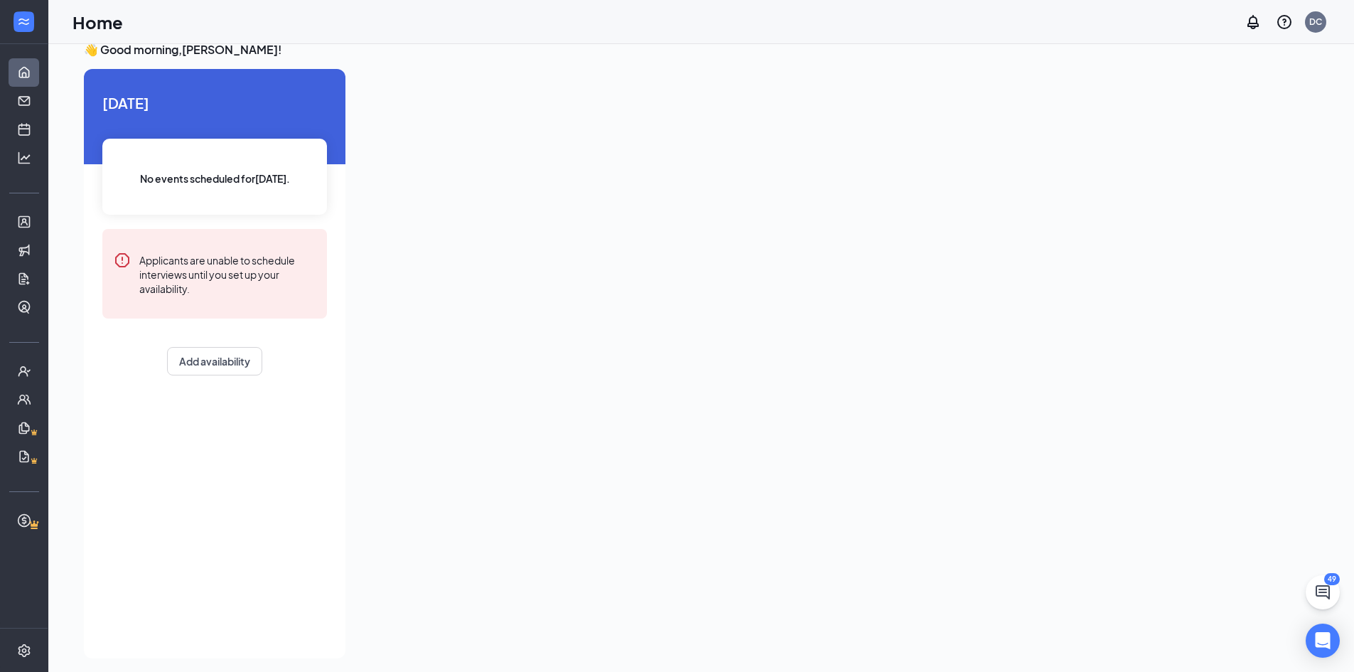
scroll to position [30, 0]
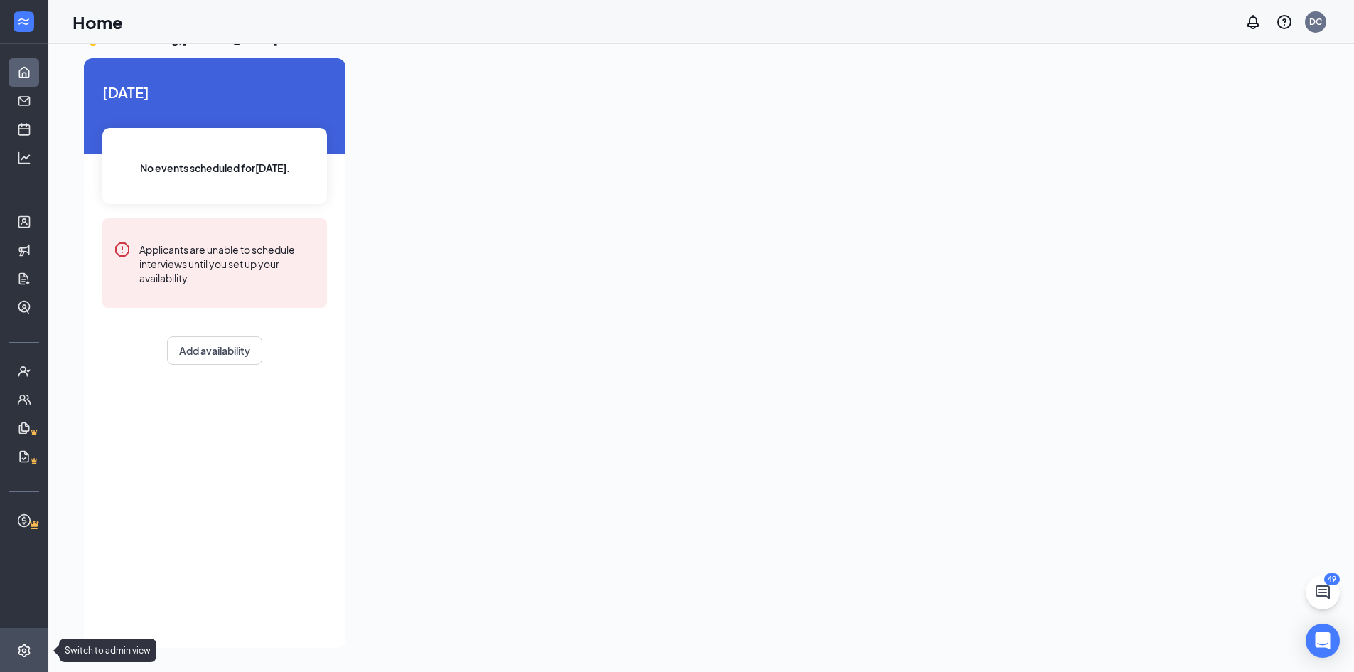
click at [17, 645] on icon "Settings" at bounding box center [24, 650] width 14 height 14
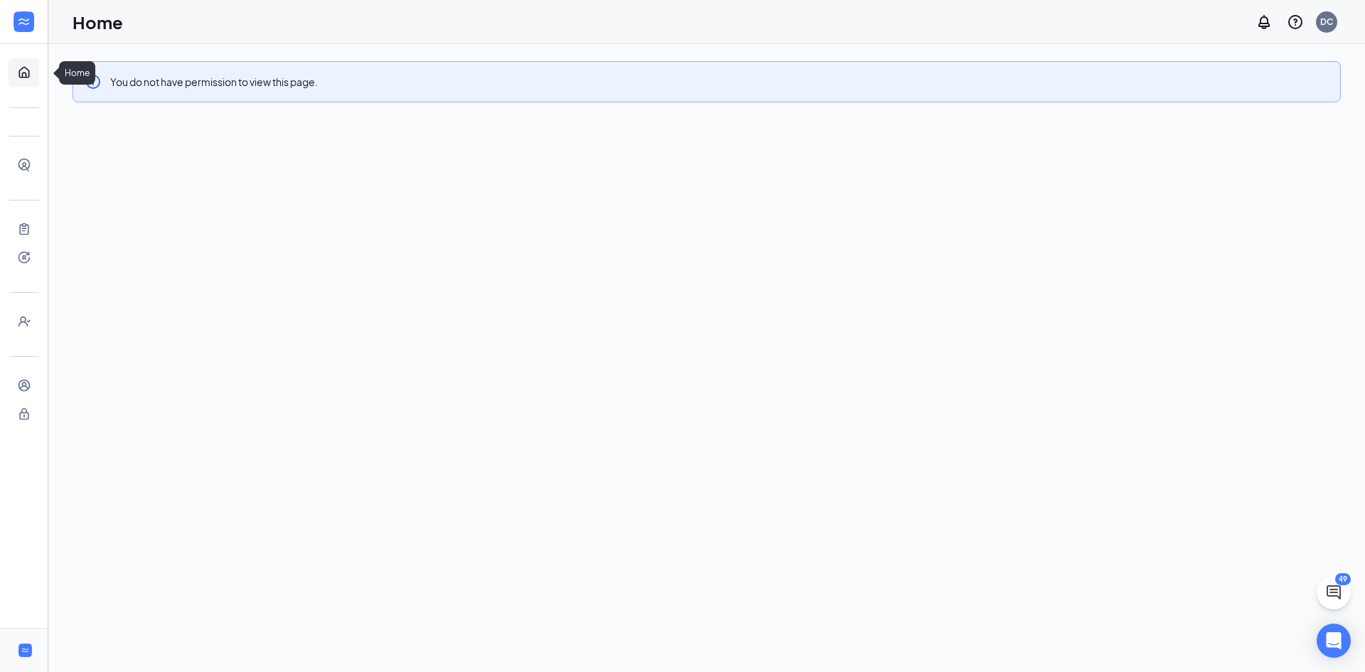
click at [37, 70] on link "Home" at bounding box center [44, 72] width 14 height 28
